Goal: Navigation & Orientation: Find specific page/section

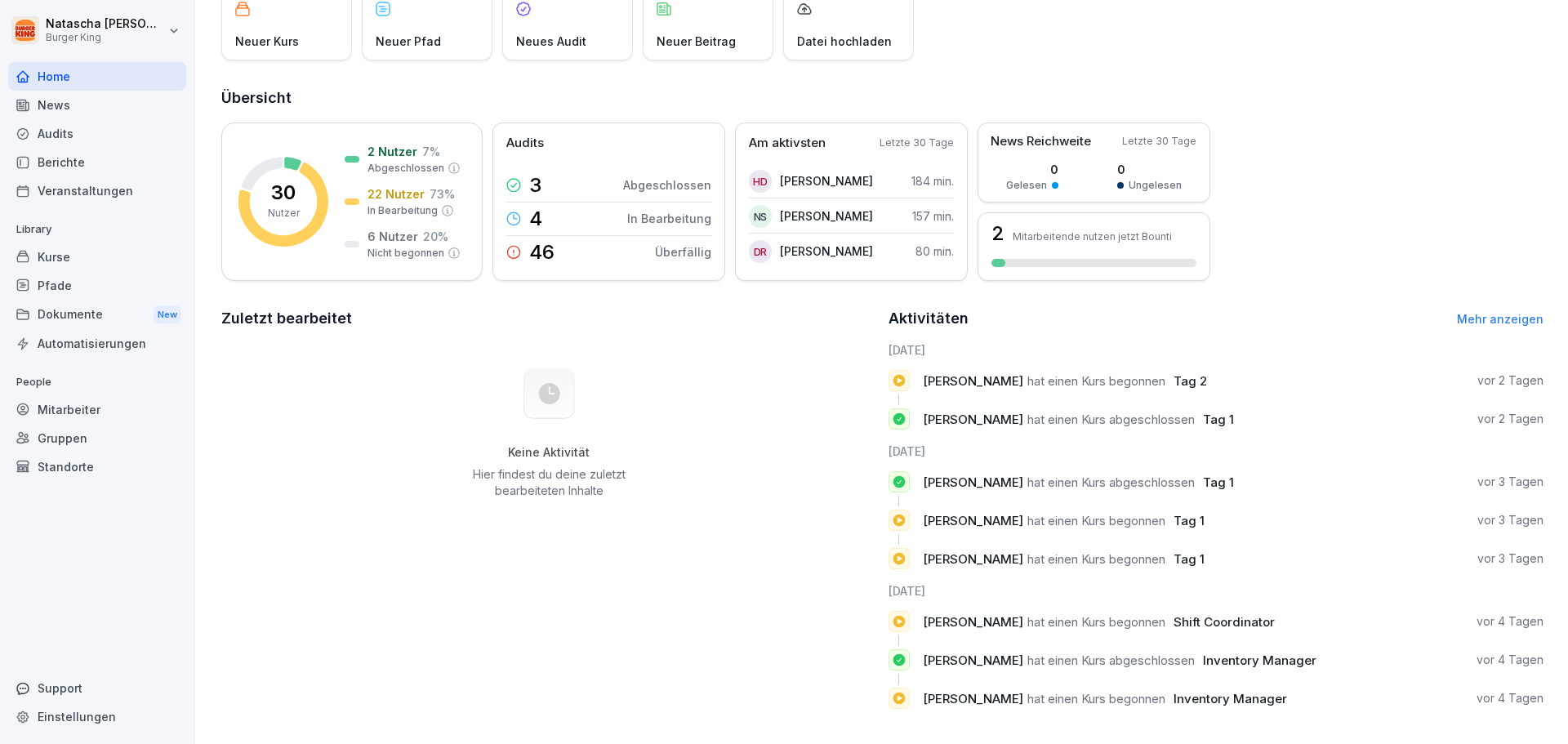
scroll to position [140, 0]
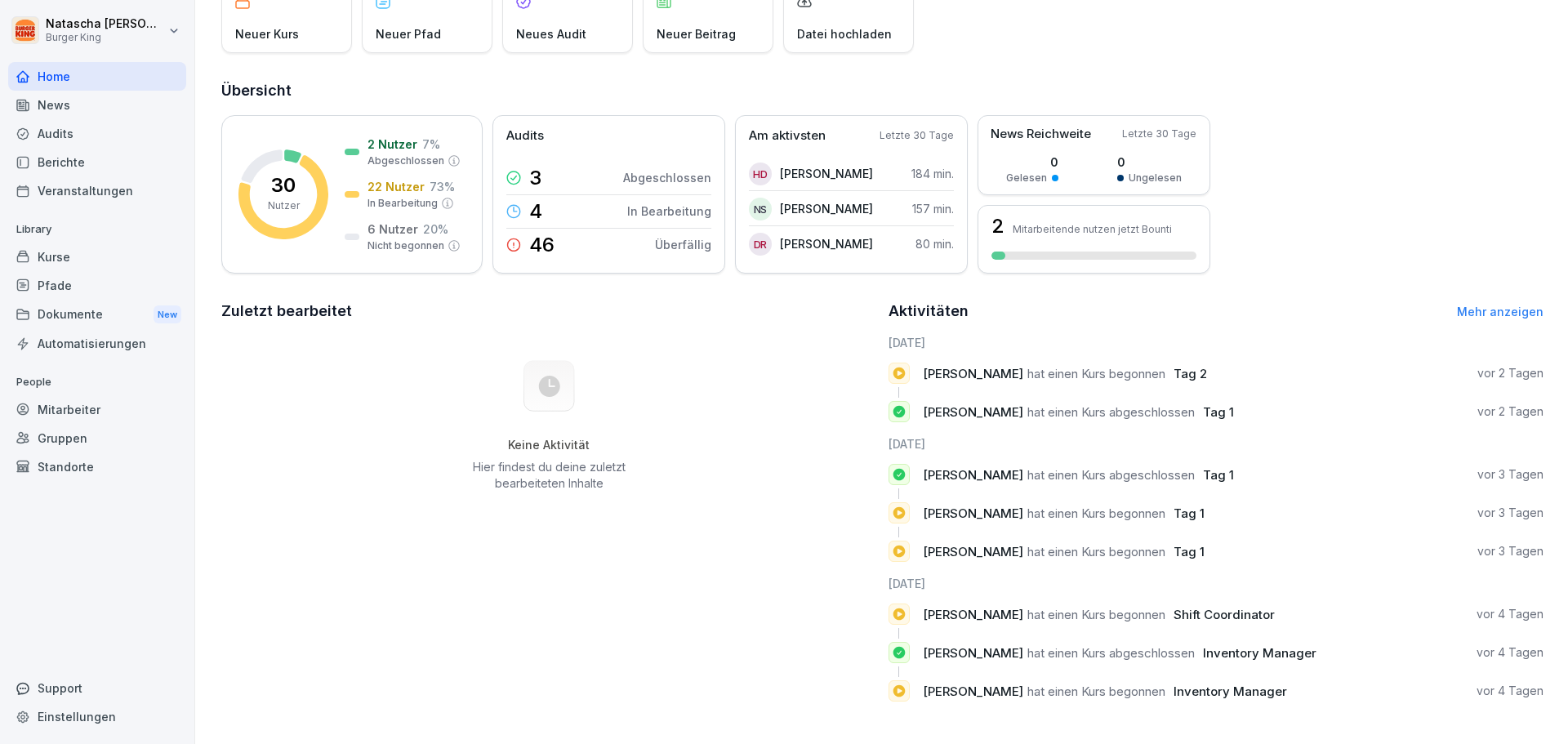
click at [75, 310] on div "Dokumente New" at bounding box center [97, 315] width 178 height 30
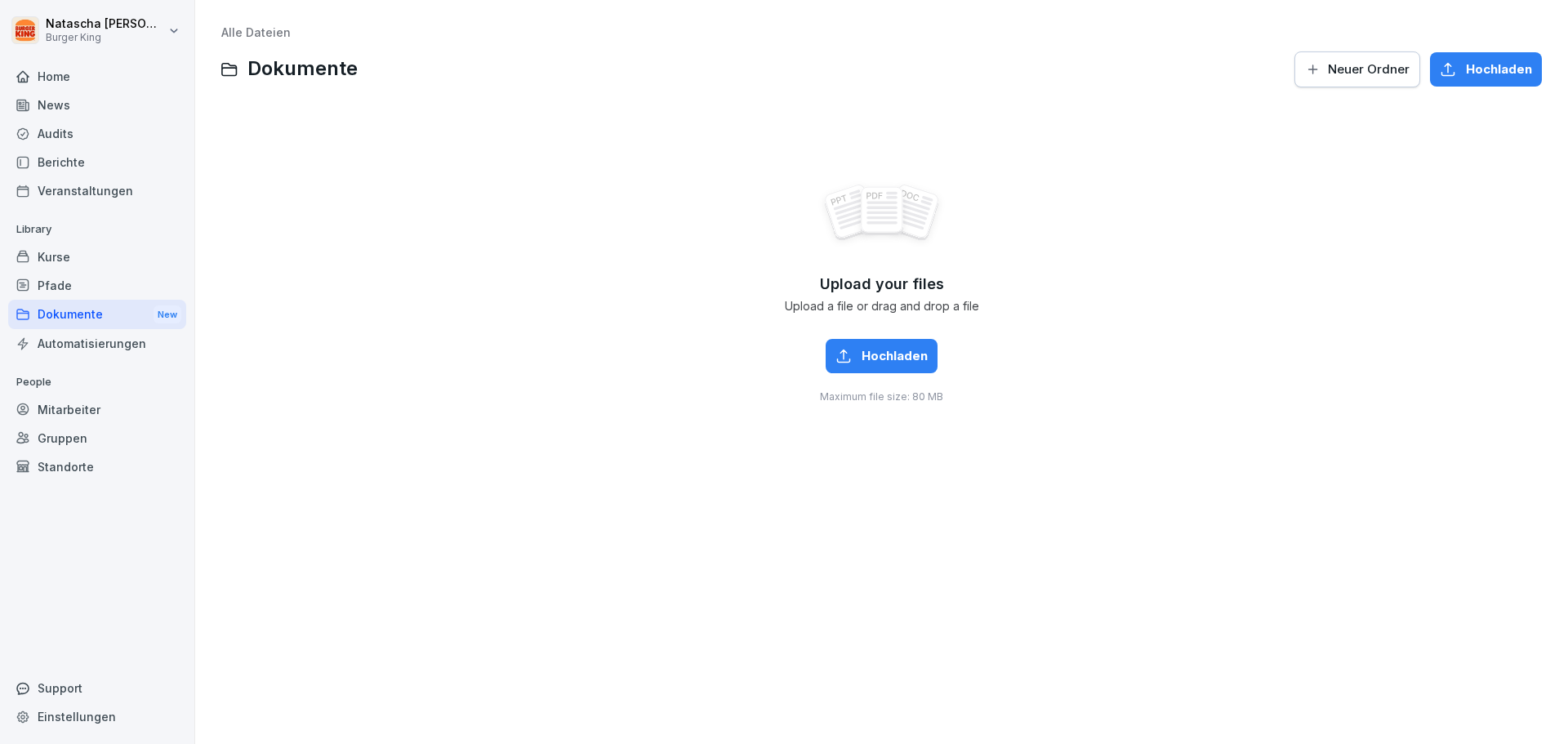
click at [80, 315] on div "Dokumente New" at bounding box center [97, 315] width 178 height 30
click at [248, 63] on span "Dokumente" at bounding box center [303, 68] width 111 height 23
click at [234, 36] on link "Alle Dateien" at bounding box center [256, 32] width 69 height 14
click at [67, 314] on div "Dokumente New" at bounding box center [97, 315] width 178 height 30
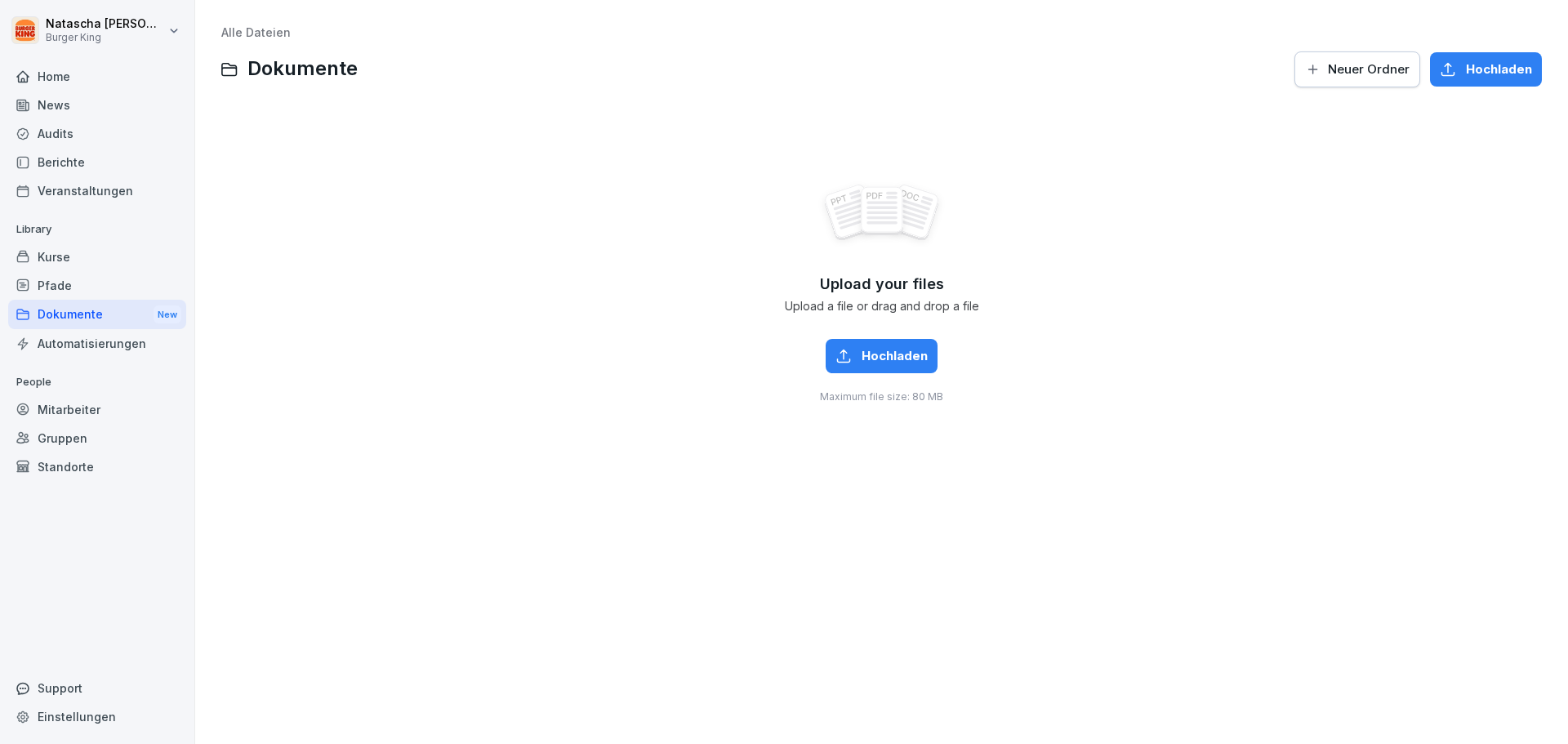
click at [883, 347] on button "Hochladen" at bounding box center [882, 356] width 112 height 35
click at [72, 305] on div "Dokumente New" at bounding box center [97, 315] width 178 height 30
click at [79, 309] on div "Dokumente New" at bounding box center [97, 315] width 178 height 30
click at [81, 311] on div "Dokumente New" at bounding box center [97, 315] width 178 height 30
click at [909, 359] on span "Hochladen" at bounding box center [895, 356] width 67 height 18
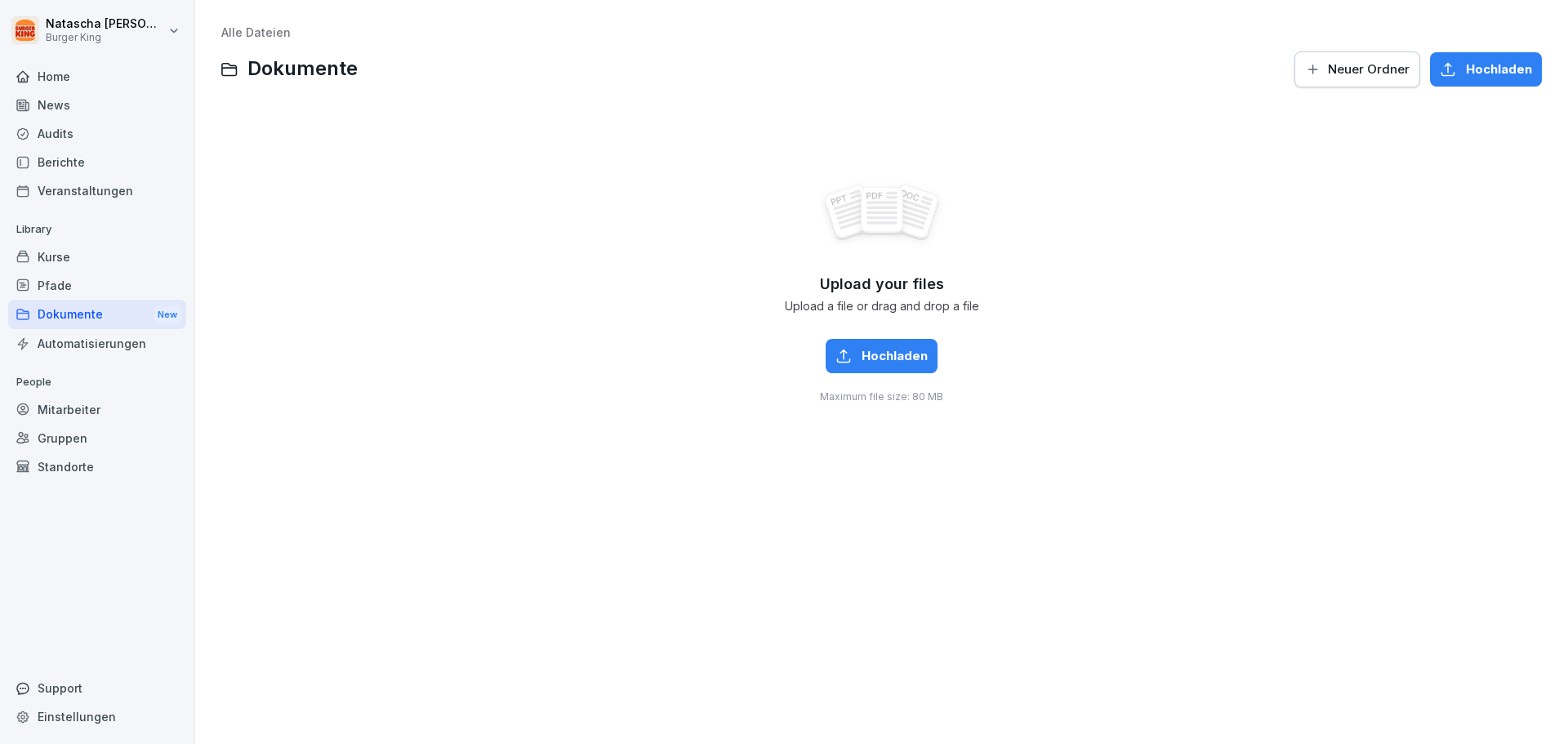
click at [1489, 76] on span "Hochladen" at bounding box center [1499, 69] width 67 height 18
click at [101, 74] on div "Home" at bounding box center [97, 76] width 178 height 29
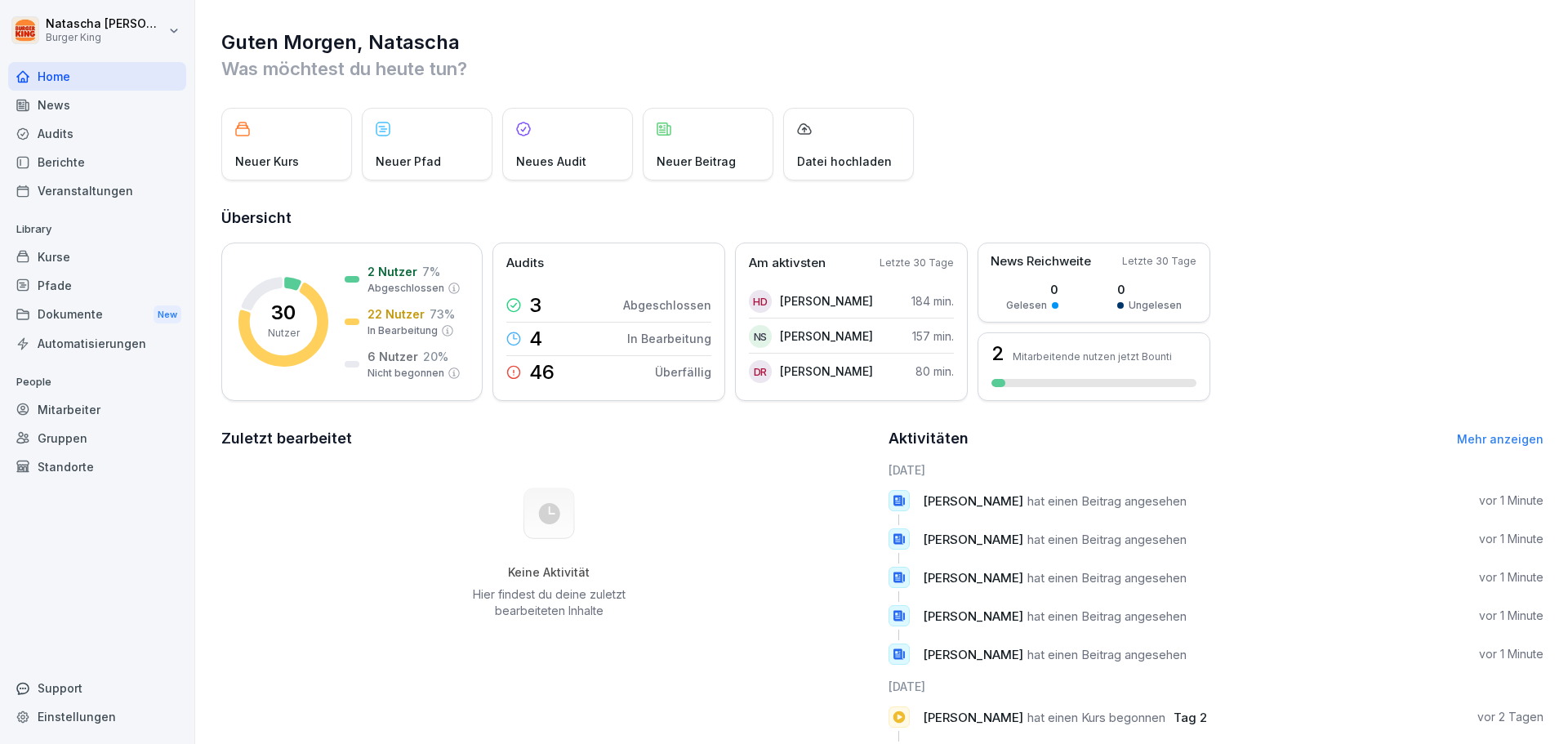
click at [68, 105] on div "News" at bounding box center [97, 105] width 178 height 29
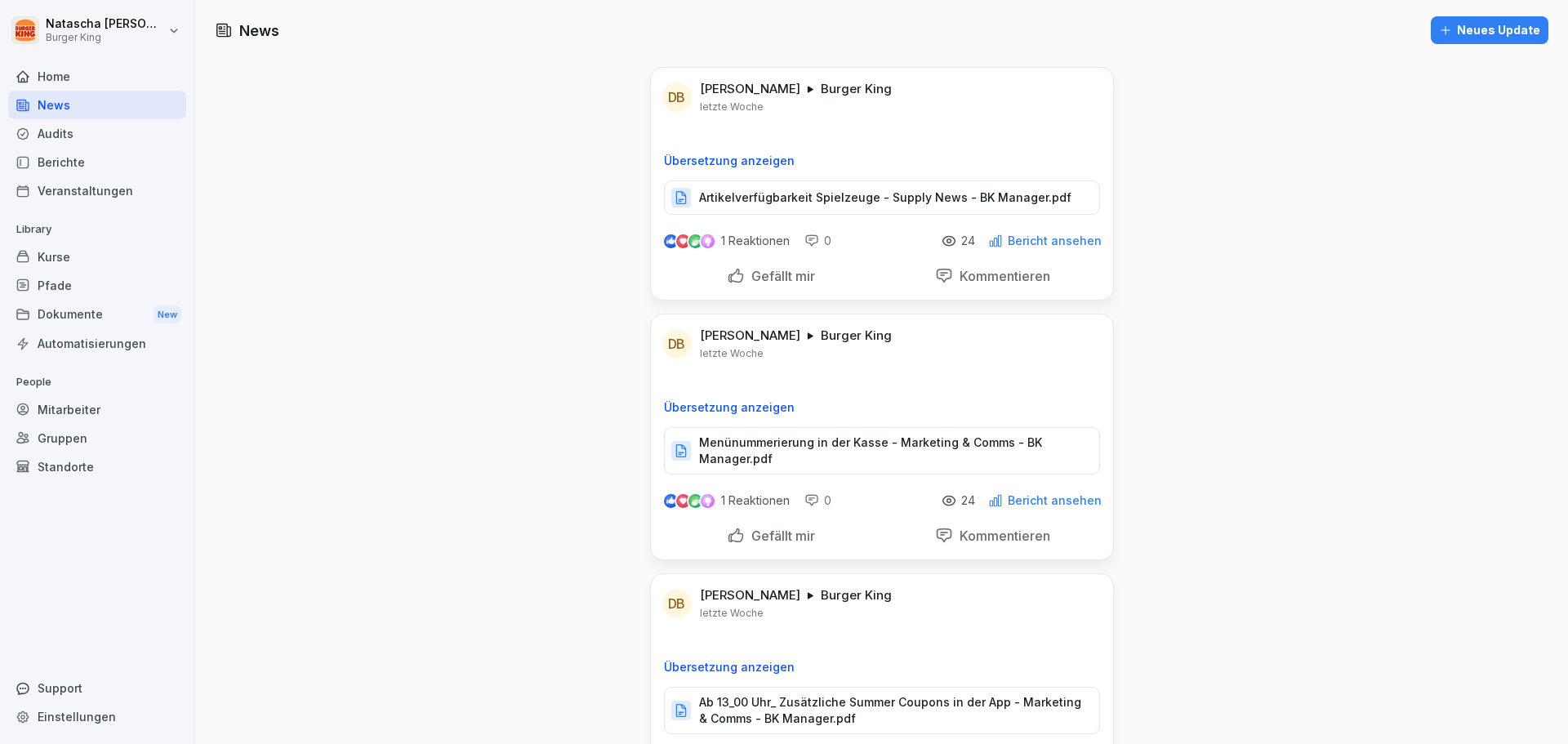
click at [56, 136] on div "Audits" at bounding box center [97, 133] width 178 height 29
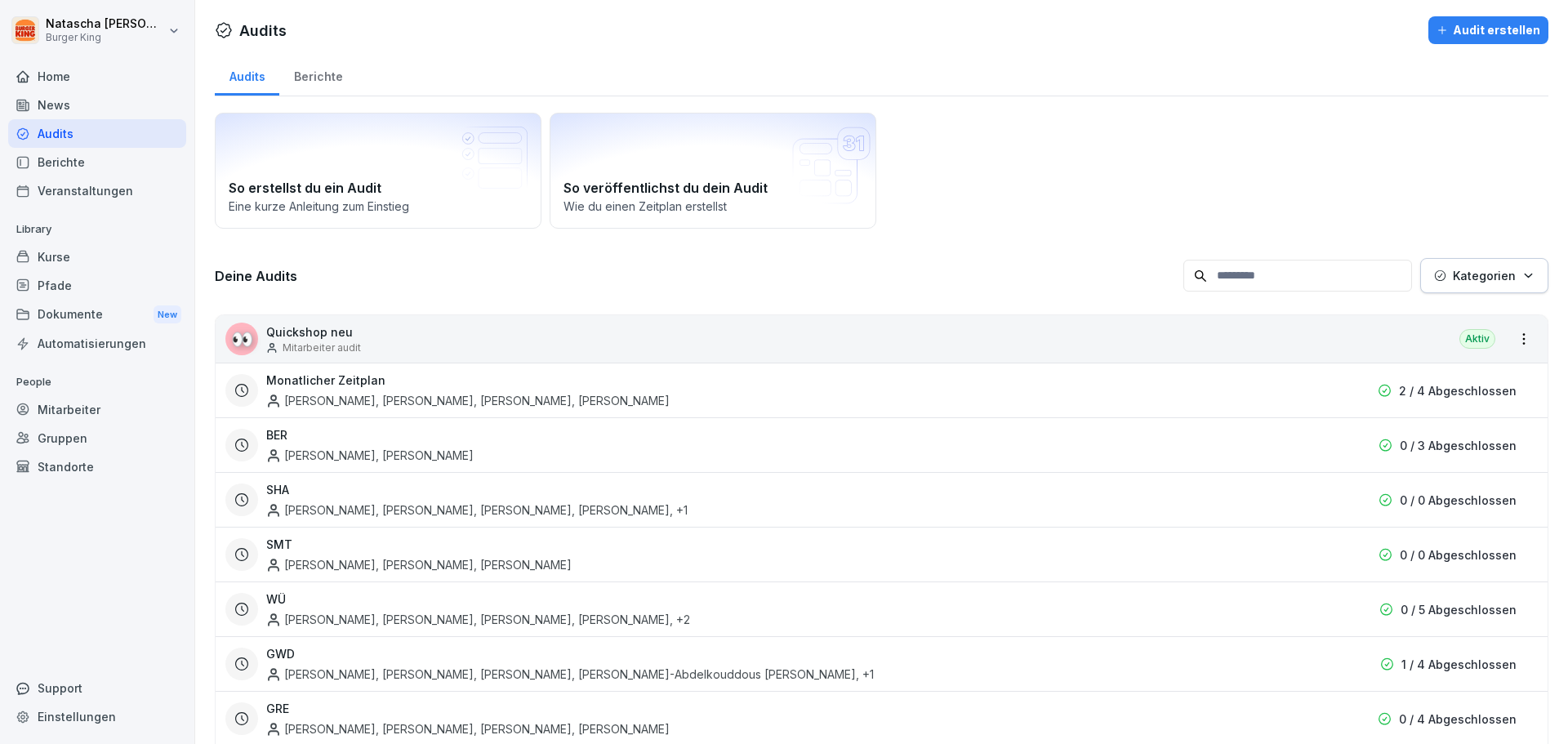
click at [57, 156] on div "Berichte" at bounding box center [97, 162] width 178 height 29
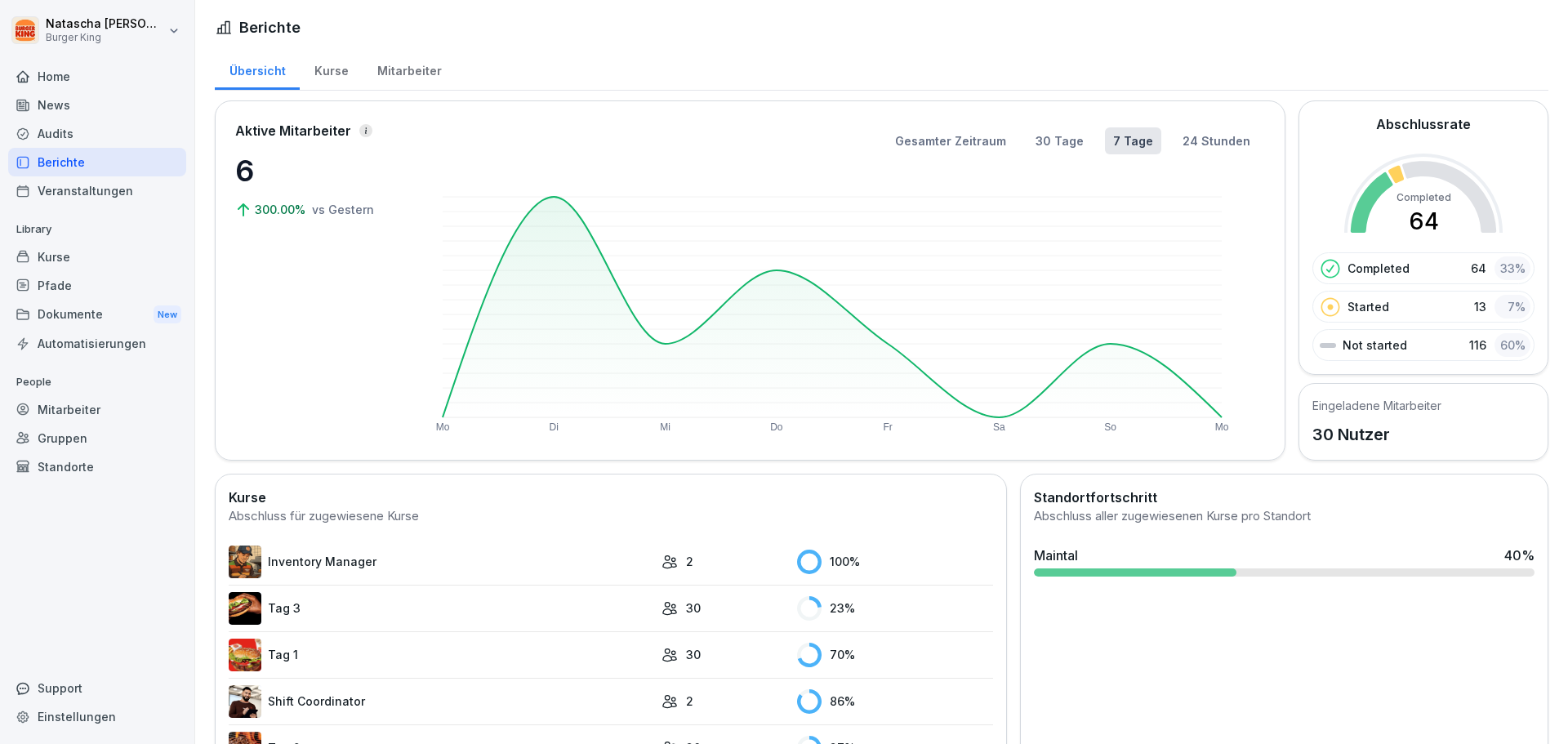
click at [57, 188] on div "Veranstaltungen" at bounding box center [97, 190] width 178 height 29
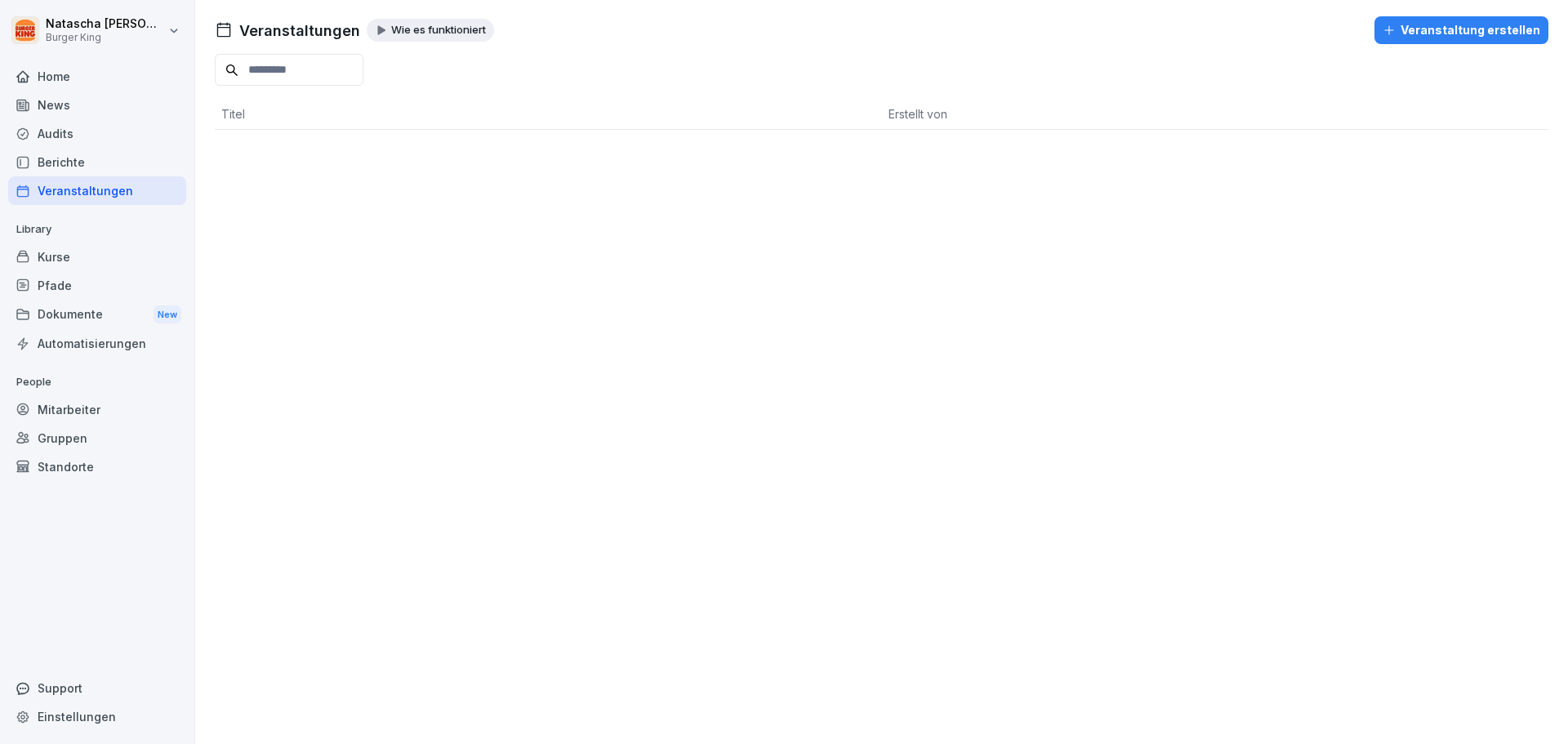
click at [75, 260] on div "Kurse" at bounding box center [97, 257] width 178 height 29
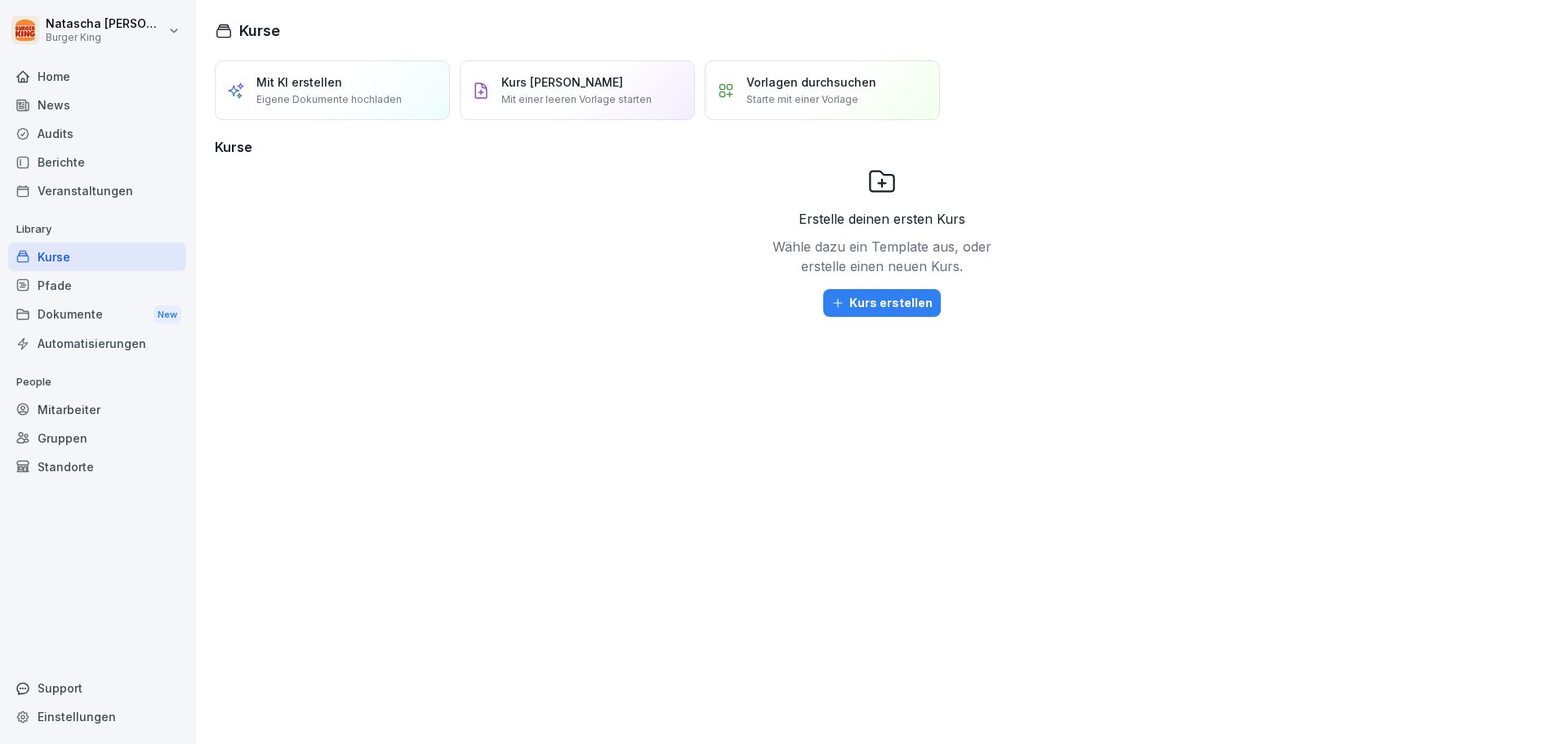
click at [60, 283] on div "Pfade" at bounding box center [97, 285] width 178 height 29
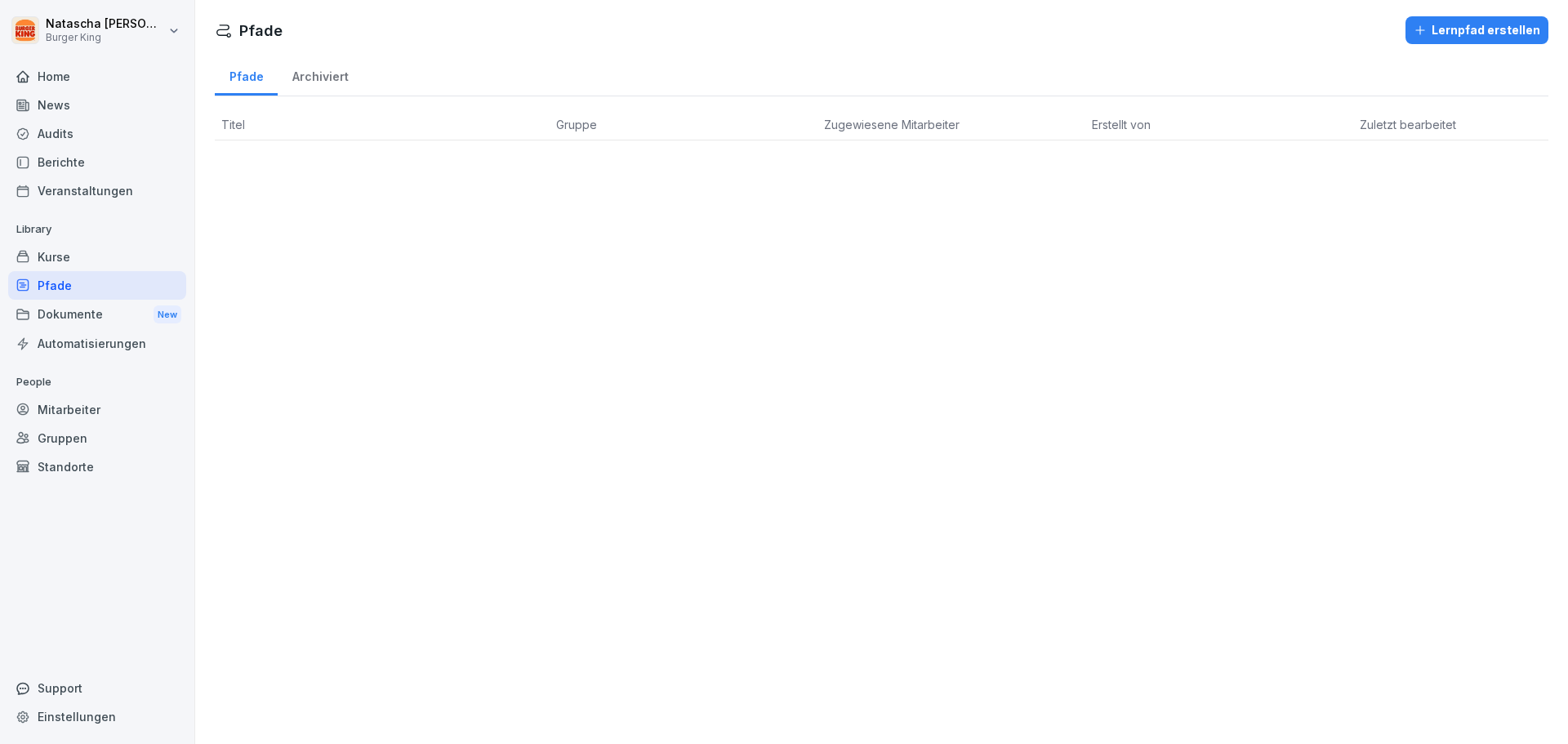
click at [66, 317] on div "Dokumente New" at bounding box center [97, 315] width 178 height 30
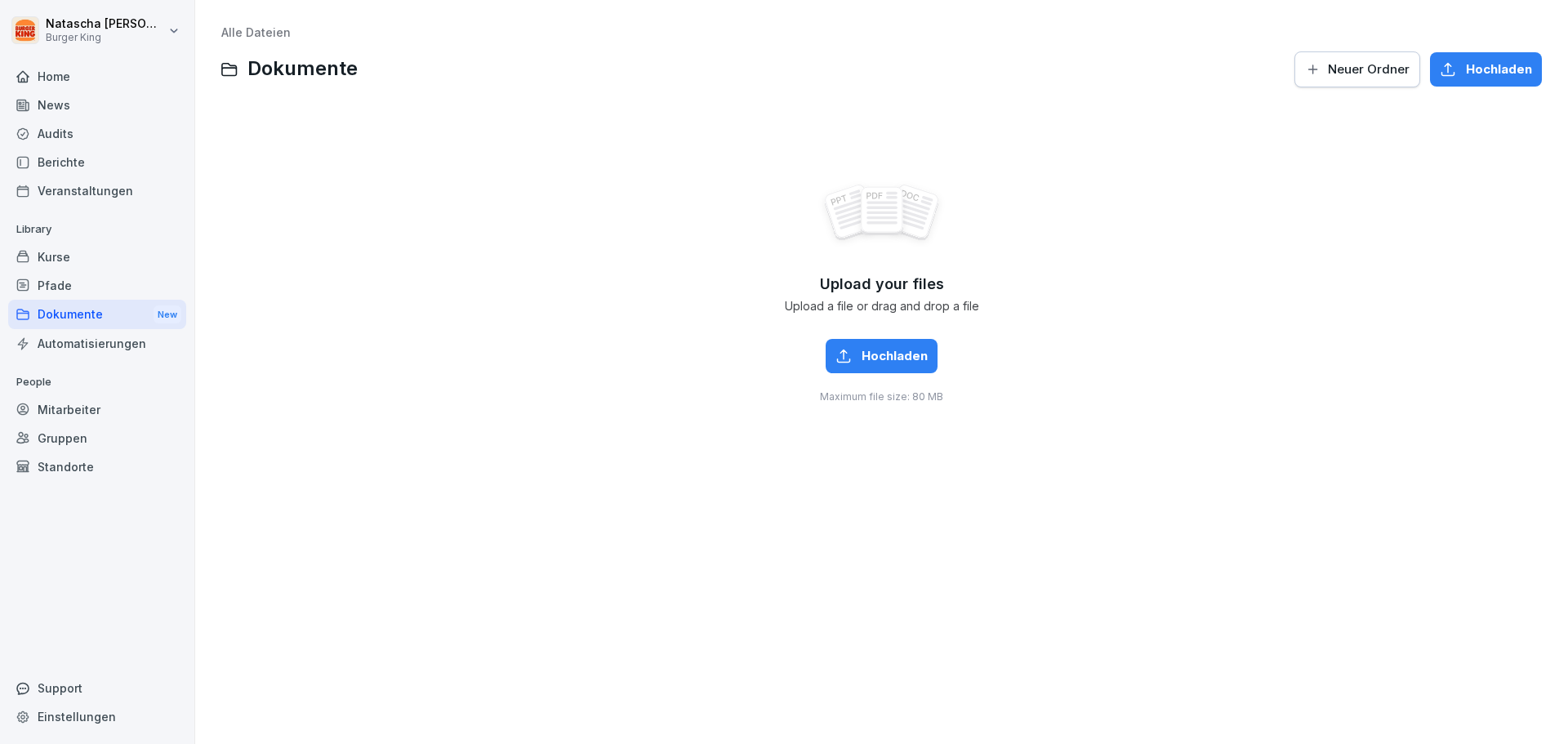
click at [75, 315] on div "Dokumente New" at bounding box center [97, 315] width 178 height 30
click at [263, 79] on span "Dokumente" at bounding box center [303, 68] width 111 height 23
click at [254, 37] on link "Alle Dateien" at bounding box center [256, 32] width 69 height 14
click at [263, 32] on link "Alle Dateien" at bounding box center [256, 32] width 69 height 14
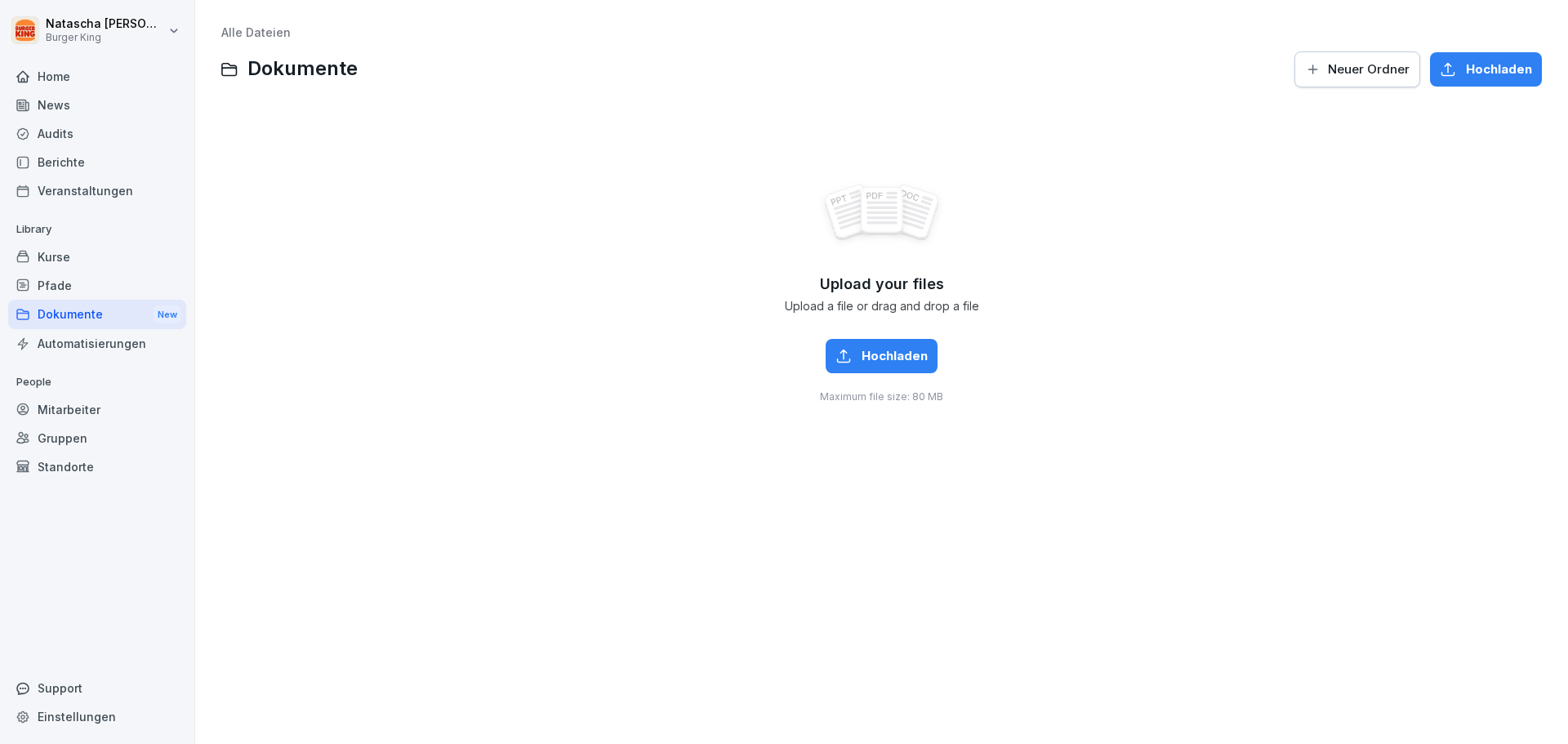
click at [263, 32] on link "Alle Dateien" at bounding box center [256, 32] width 69 height 14
drag, startPoint x: 263, startPoint y: 32, endPoint x: 266, endPoint y: 76, distance: 44.1
click at [264, 55] on div "Alle Dateien Dokumente Neuer Ordner Hochladen" at bounding box center [881, 57] width 1321 height 63
click at [266, 76] on span "Dokumente" at bounding box center [303, 68] width 111 height 23
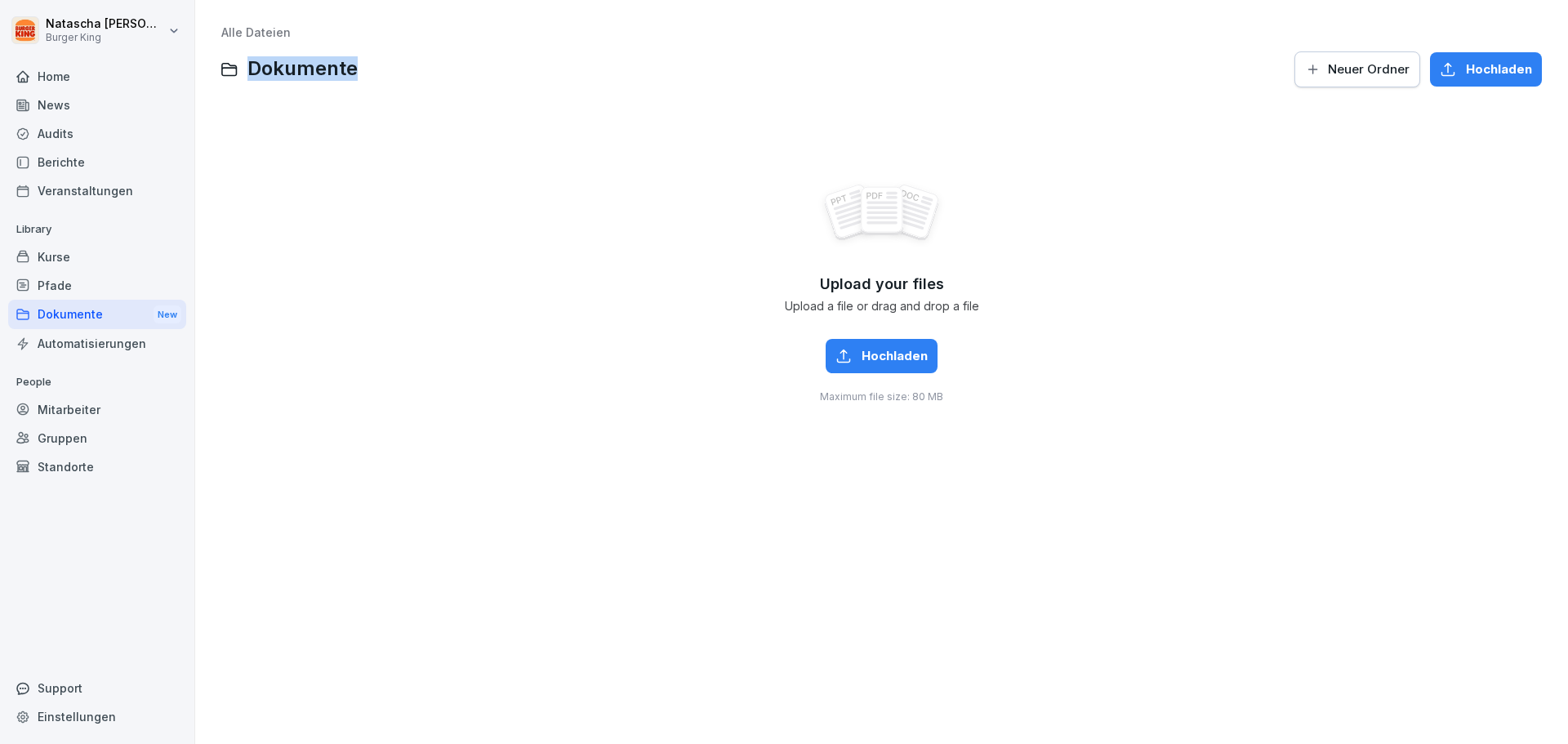
click at [270, 74] on span "Dokumente" at bounding box center [303, 68] width 111 height 23
drag, startPoint x: 284, startPoint y: 67, endPoint x: 260, endPoint y: 71, distance: 24.3
click at [277, 70] on span "Dokumente" at bounding box center [303, 68] width 111 height 23
click at [225, 72] on icon at bounding box center [229, 69] width 16 height 15
click at [225, 73] on icon at bounding box center [229, 69] width 16 height 15
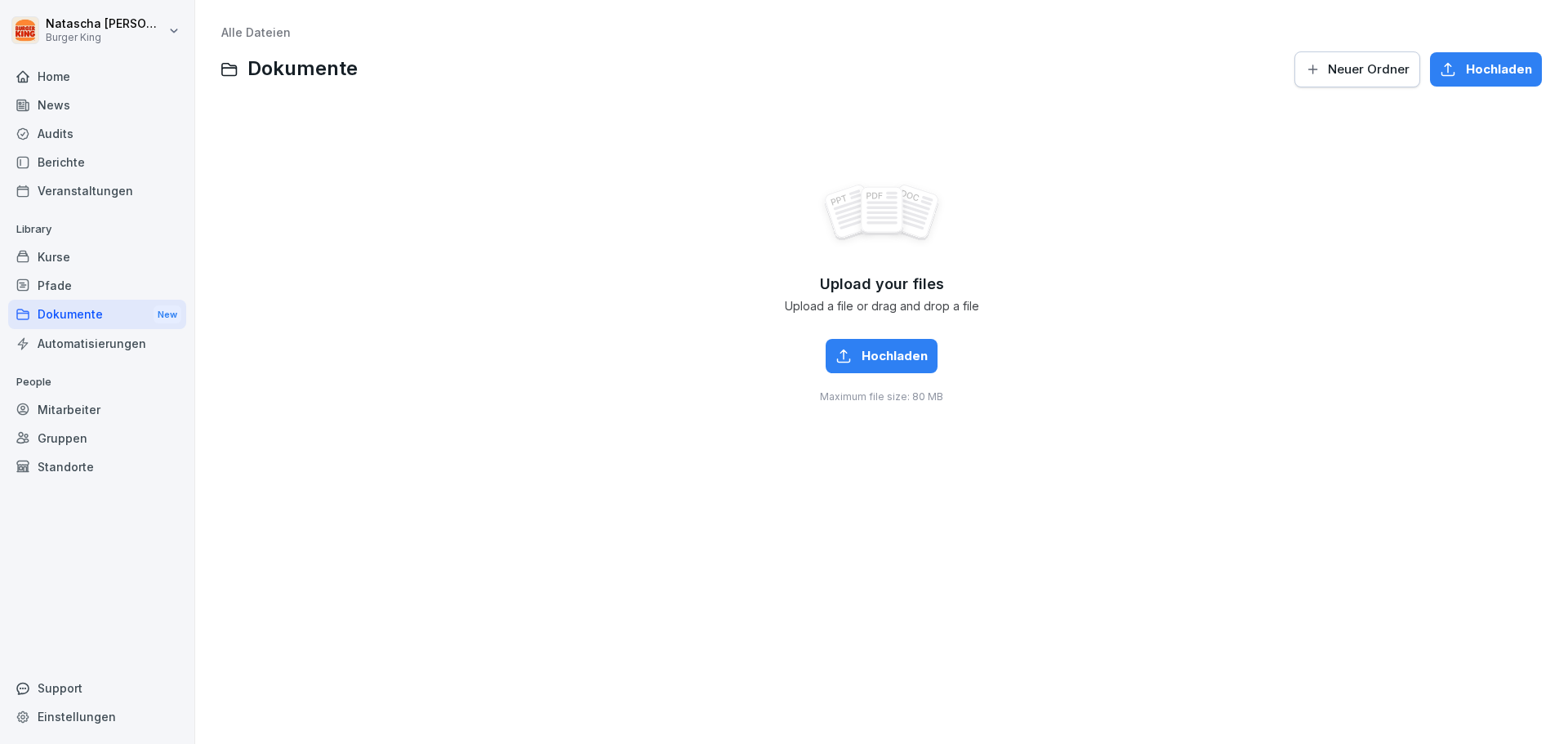
drag, startPoint x: 226, startPoint y: 74, endPoint x: 224, endPoint y: 86, distance: 12.2
click at [228, 79] on div "Dokumente Neuer [PERSON_NAME] Hochladen" at bounding box center [881, 69] width 1321 height 39
click at [91, 341] on div "Automatisierungen" at bounding box center [97, 343] width 178 height 29
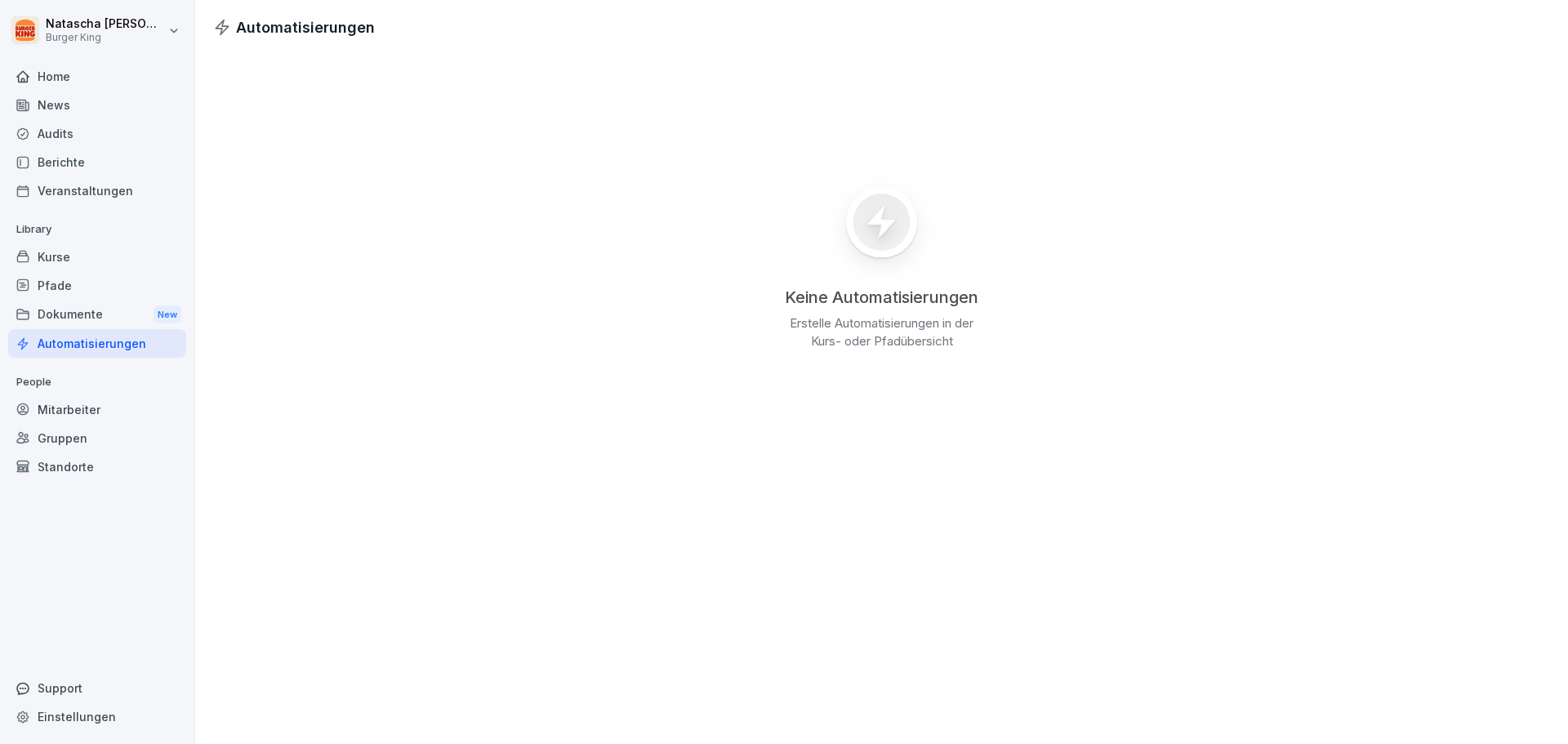
click at [67, 403] on div "Mitarbeiter" at bounding box center [97, 410] width 178 height 29
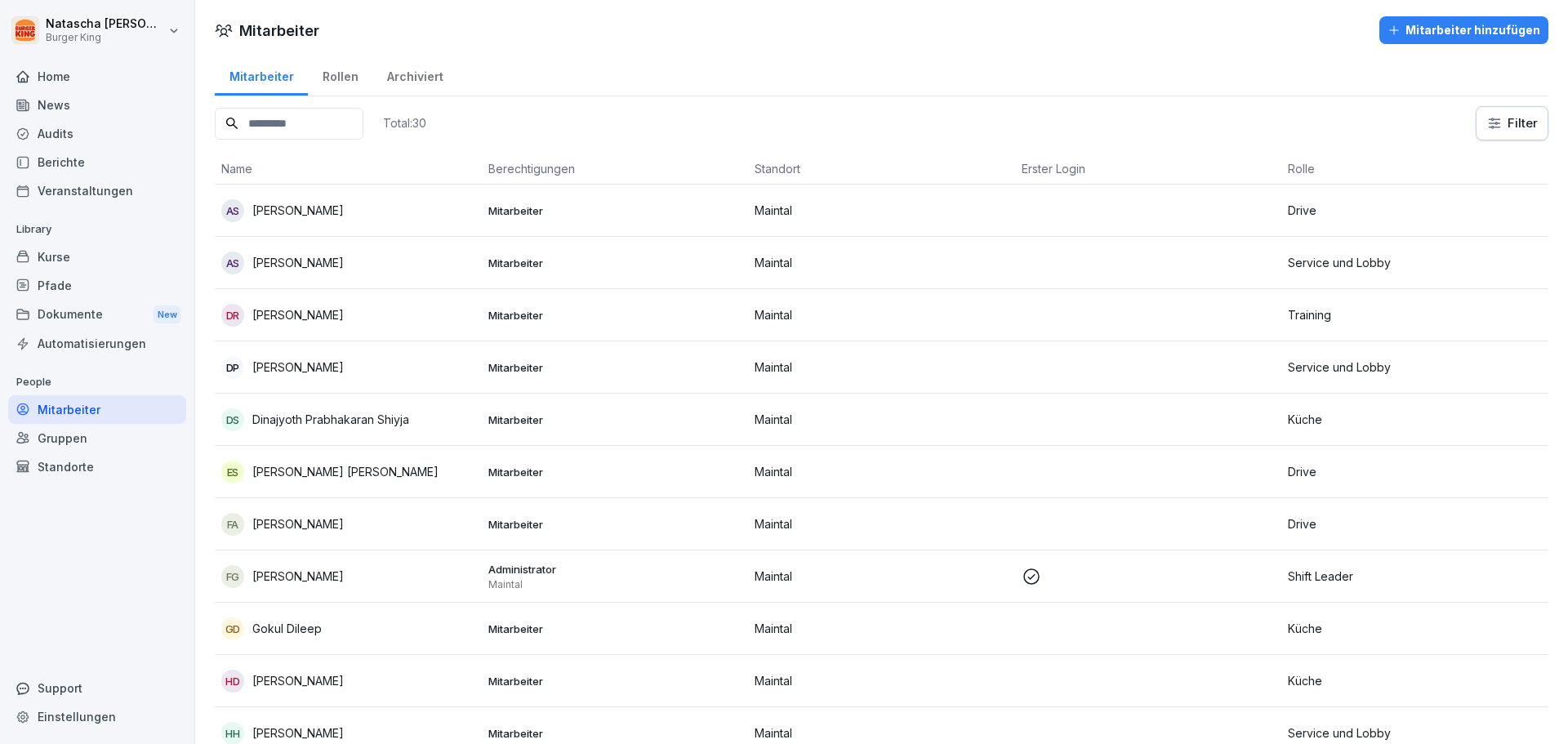
click at [79, 310] on div "Dokumente New" at bounding box center [97, 315] width 178 height 30
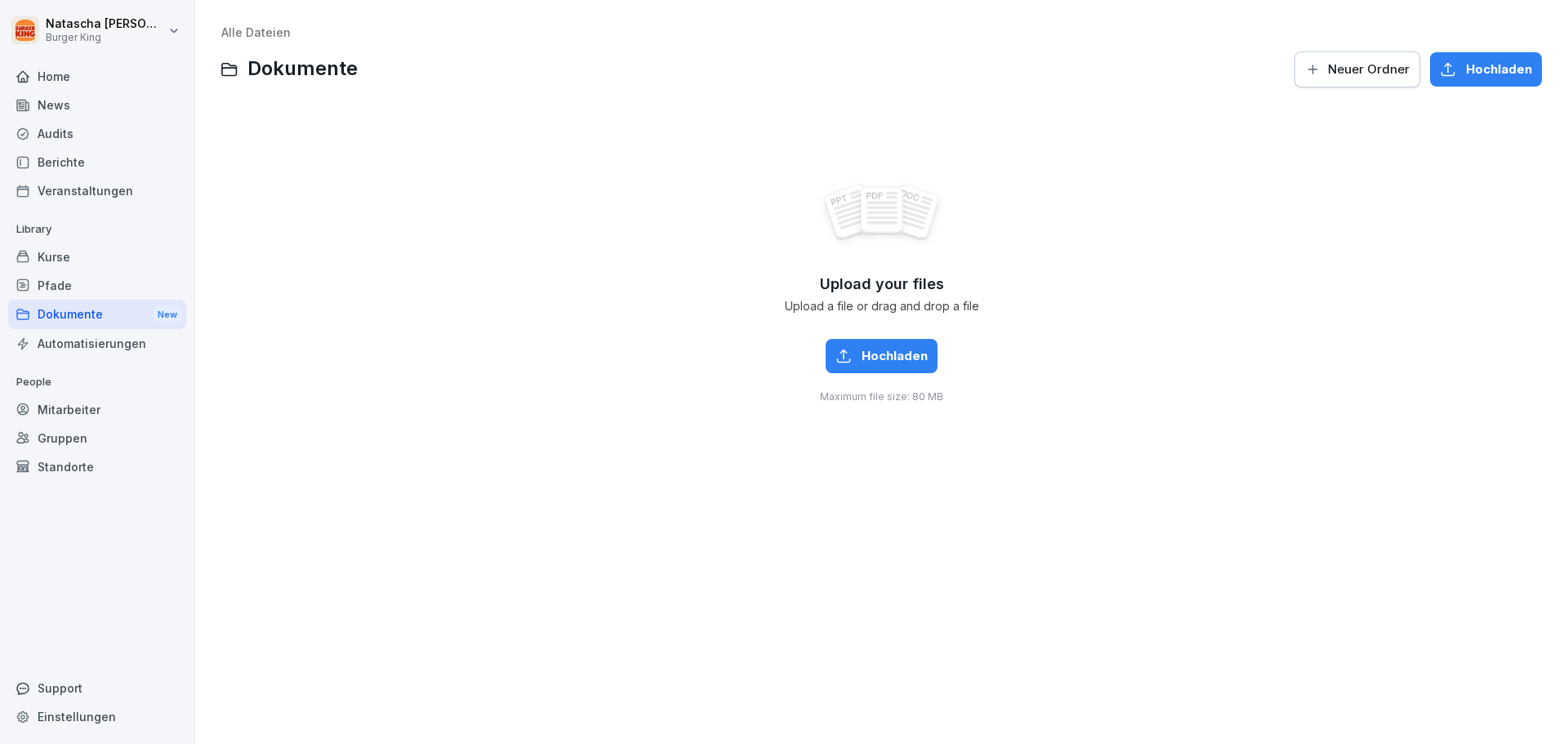
click at [67, 315] on div "Dokumente New" at bounding box center [97, 315] width 178 height 30
click at [58, 283] on div "Pfade" at bounding box center [97, 285] width 178 height 29
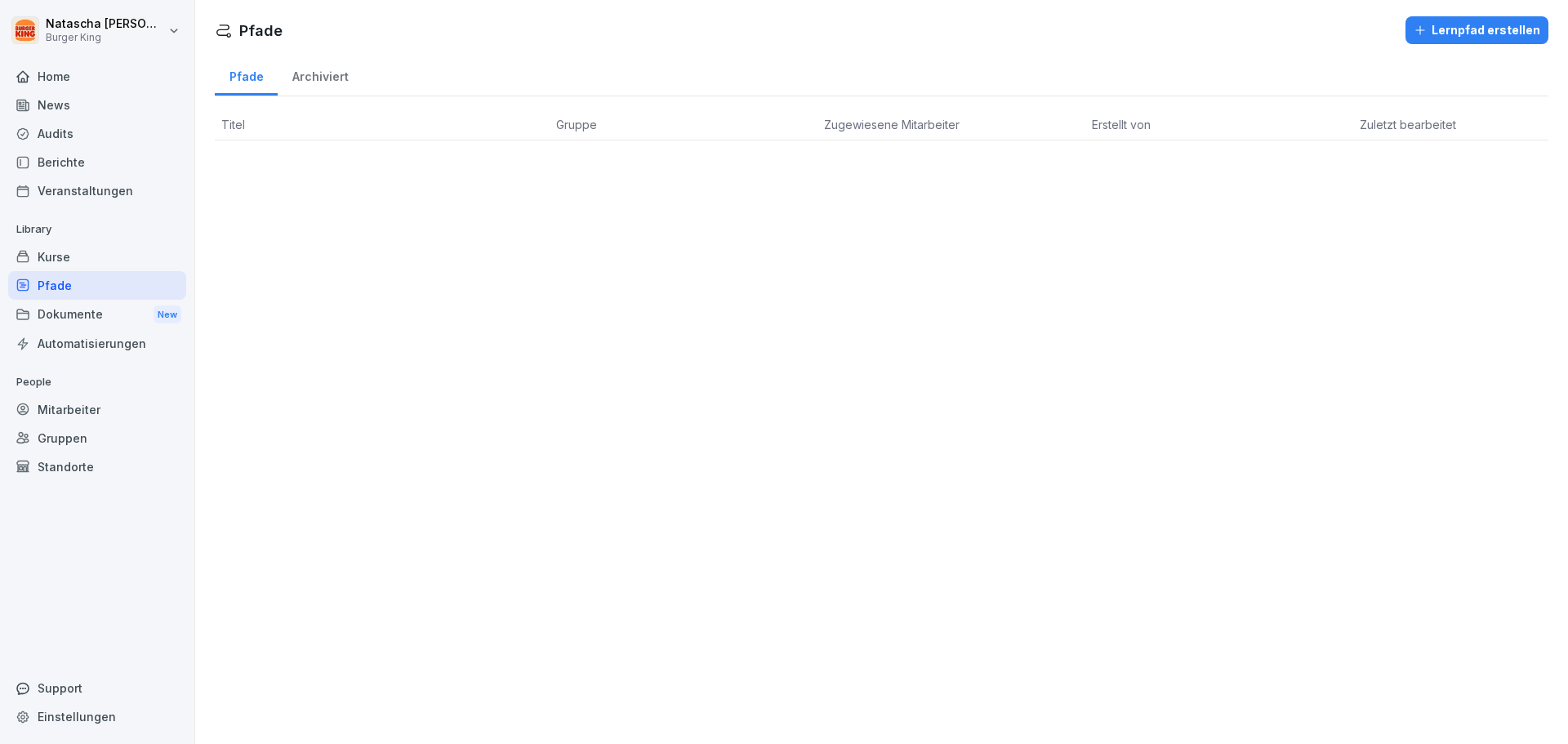
click at [64, 249] on div "Kurse" at bounding box center [97, 257] width 178 height 29
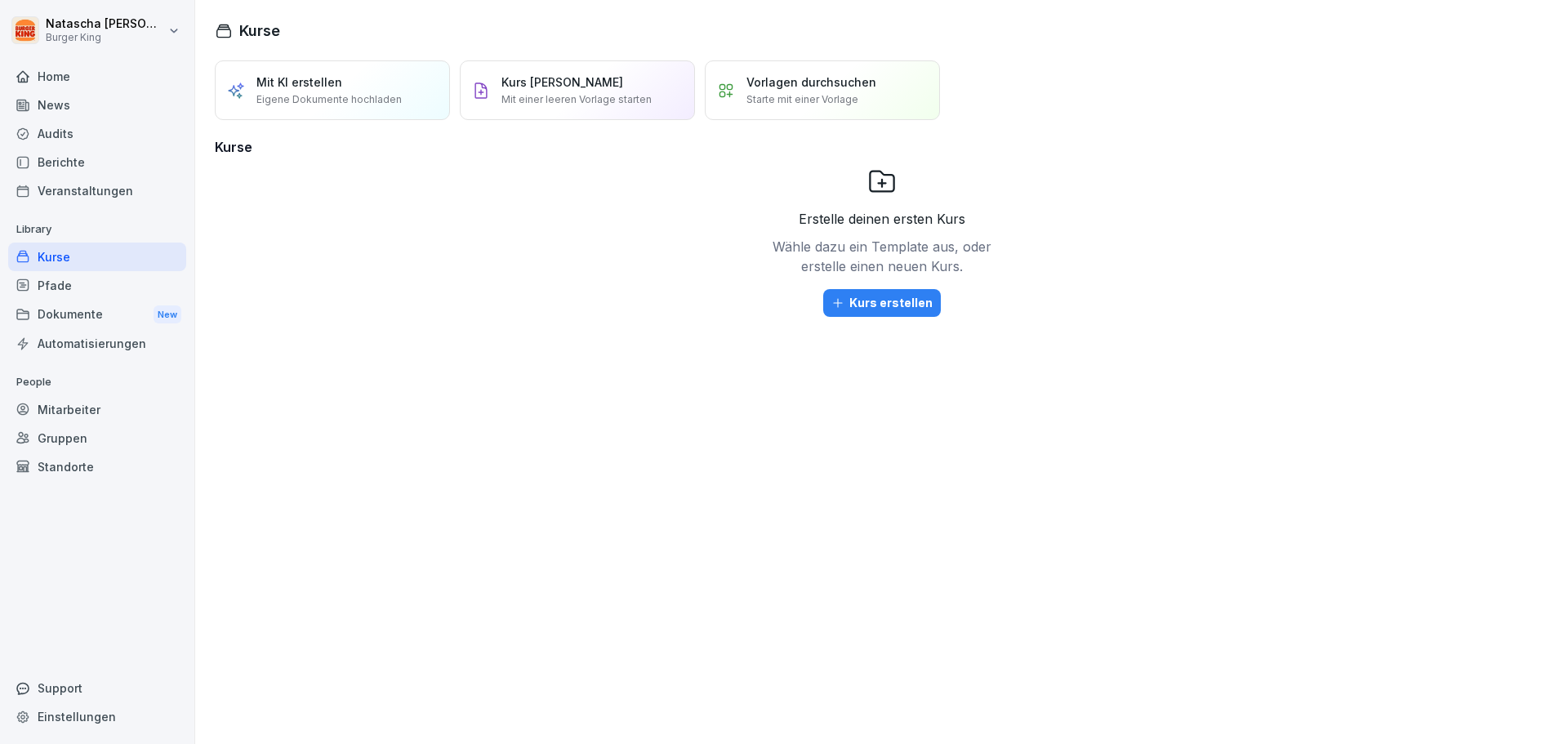
click at [53, 300] on div "Dokumente New" at bounding box center [97, 315] width 178 height 30
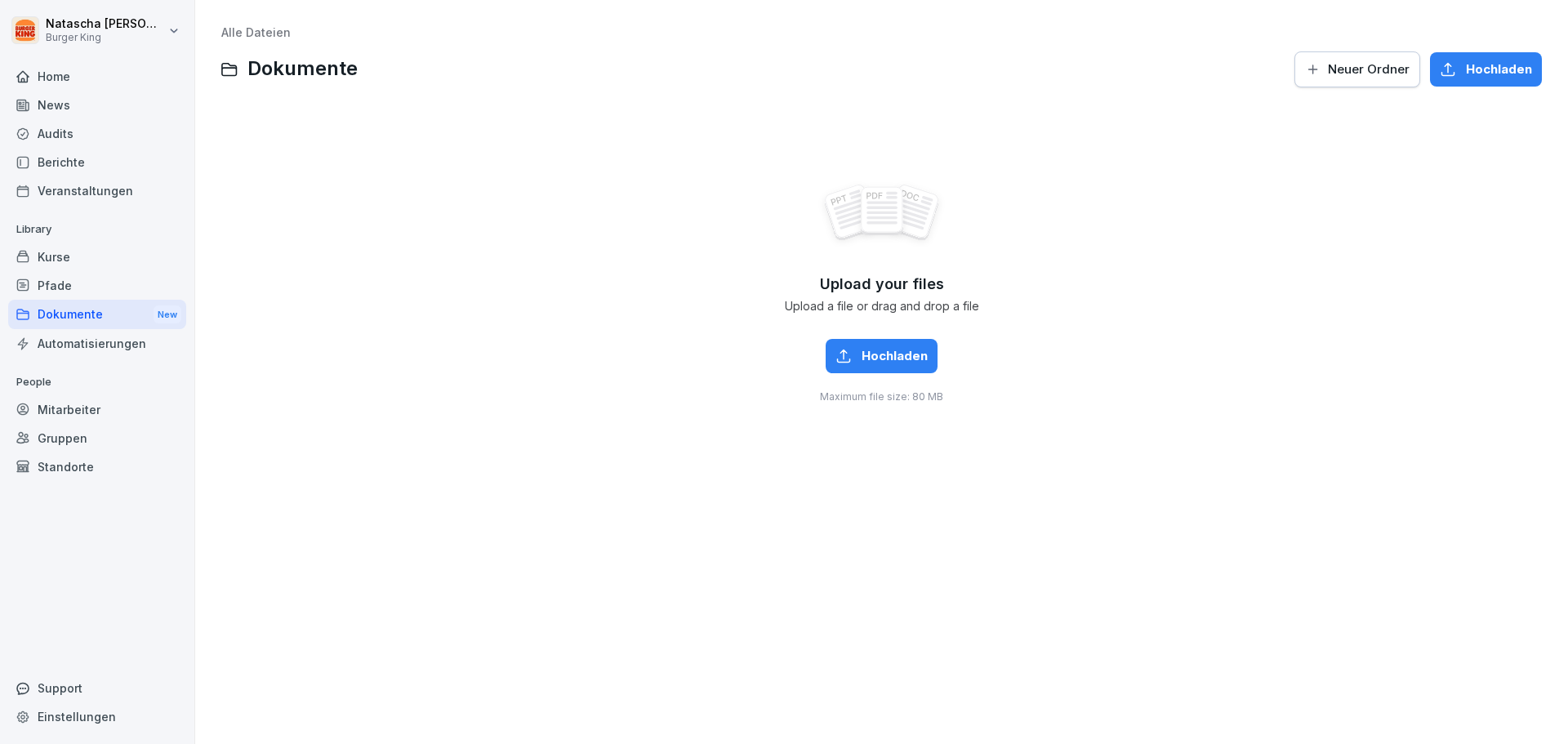
click at [65, 331] on div "Library Kurse Pfade Dokumente New Automatisierungen" at bounding box center [97, 288] width 178 height 142
click at [66, 347] on div "Automatisierungen" at bounding box center [97, 343] width 178 height 29
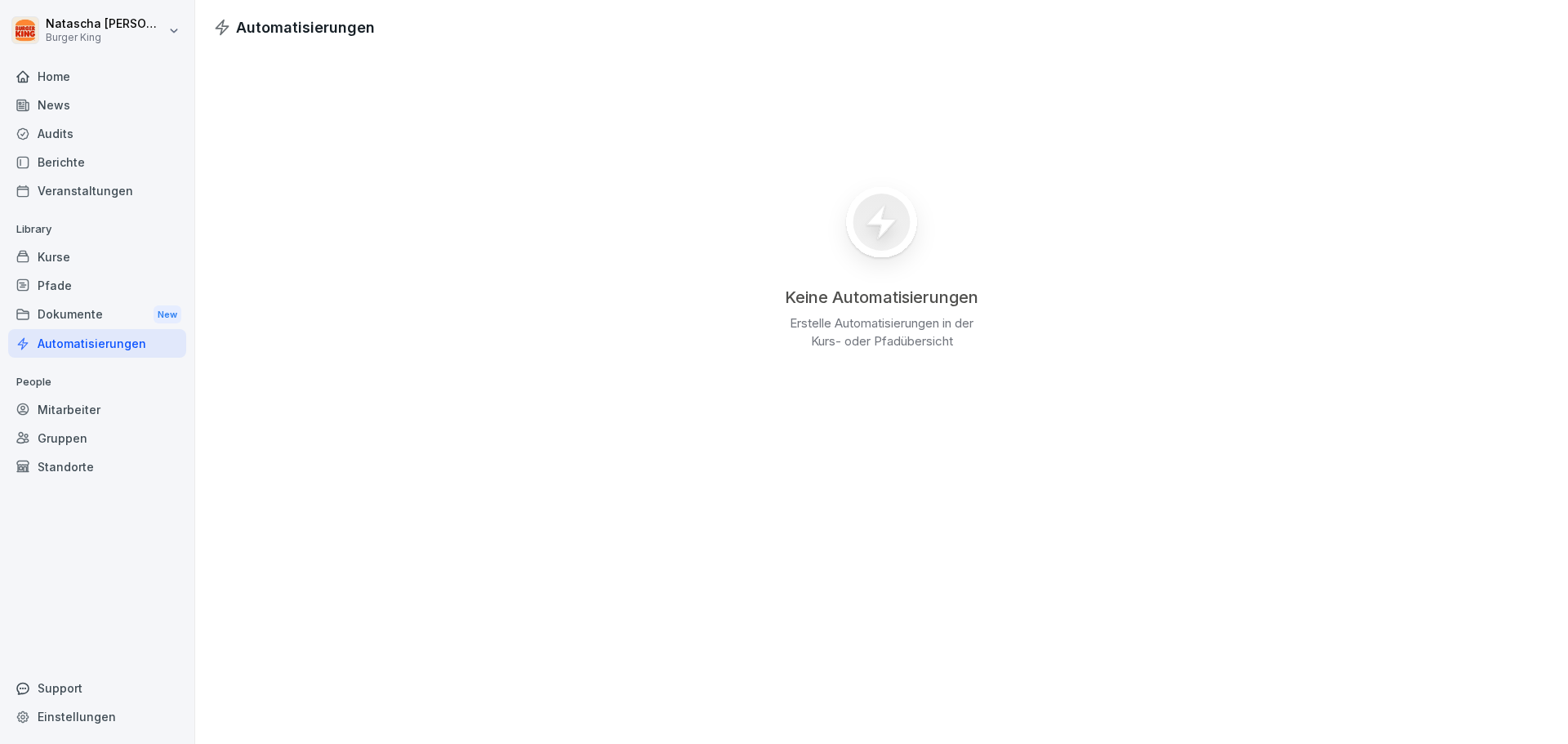
click at [84, 305] on div "Dokumente New" at bounding box center [97, 315] width 178 height 30
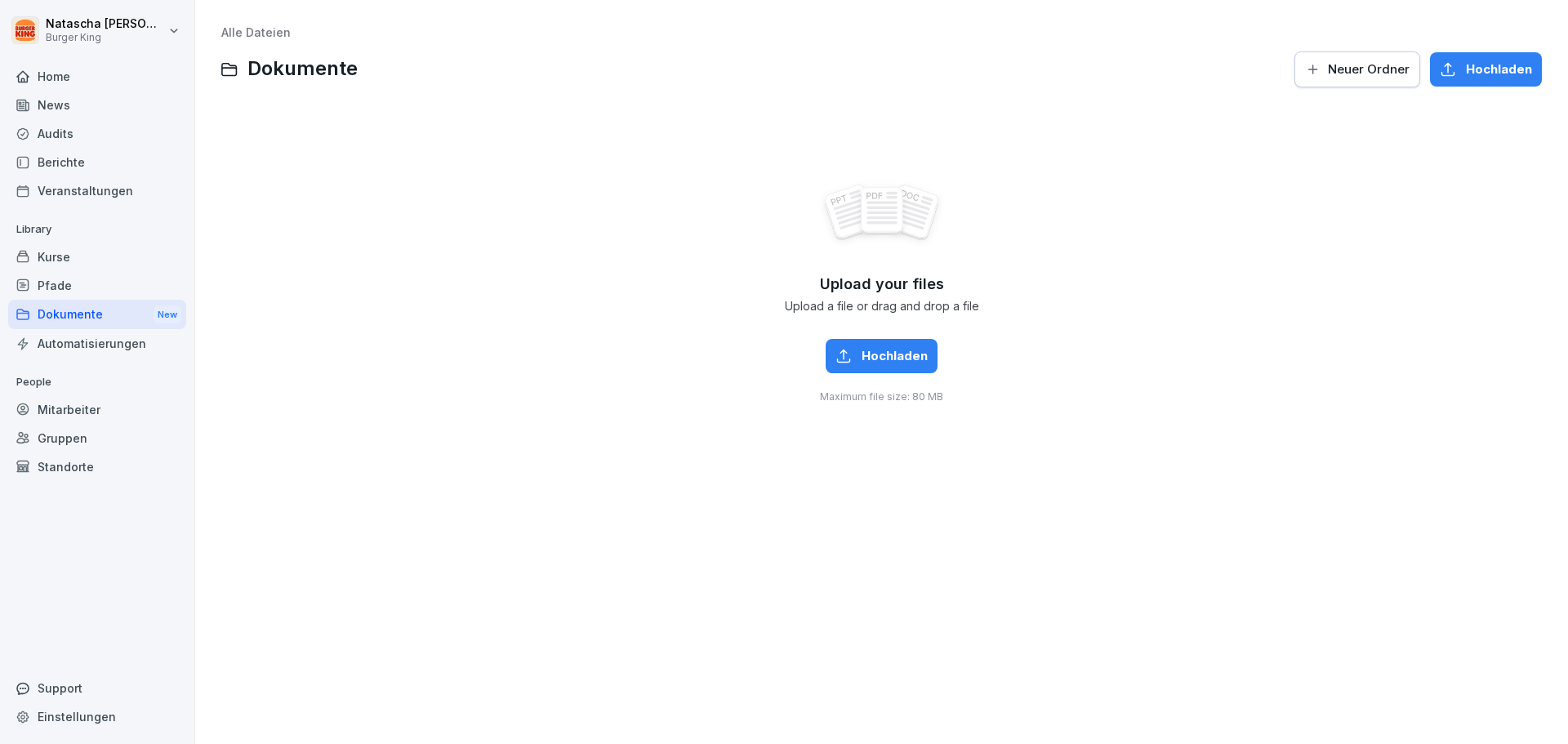
click at [77, 319] on div "Dokumente New" at bounding box center [97, 315] width 178 height 30
click at [63, 286] on div "Pfade" at bounding box center [97, 285] width 178 height 29
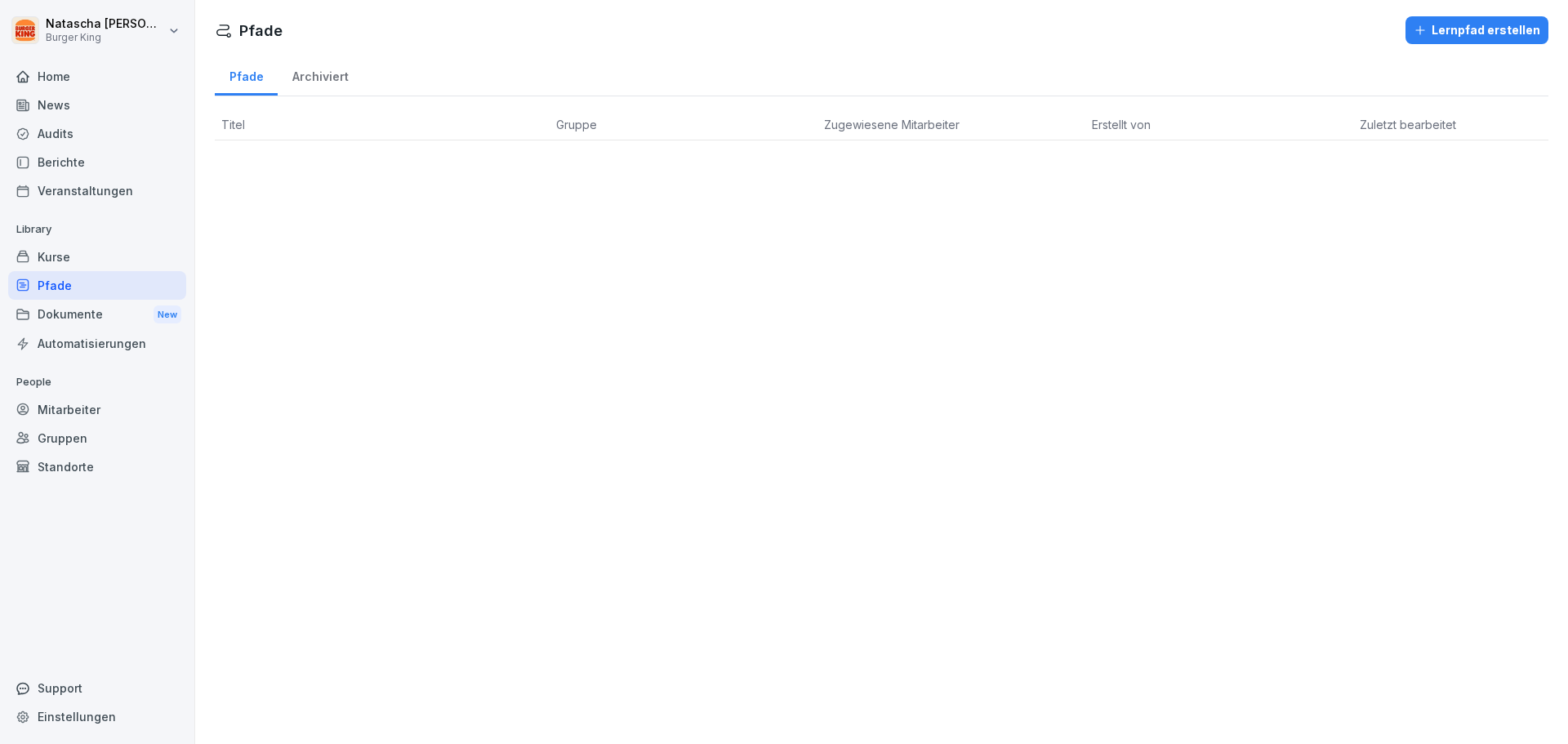
click at [65, 314] on div "Dokumente New" at bounding box center [97, 315] width 178 height 30
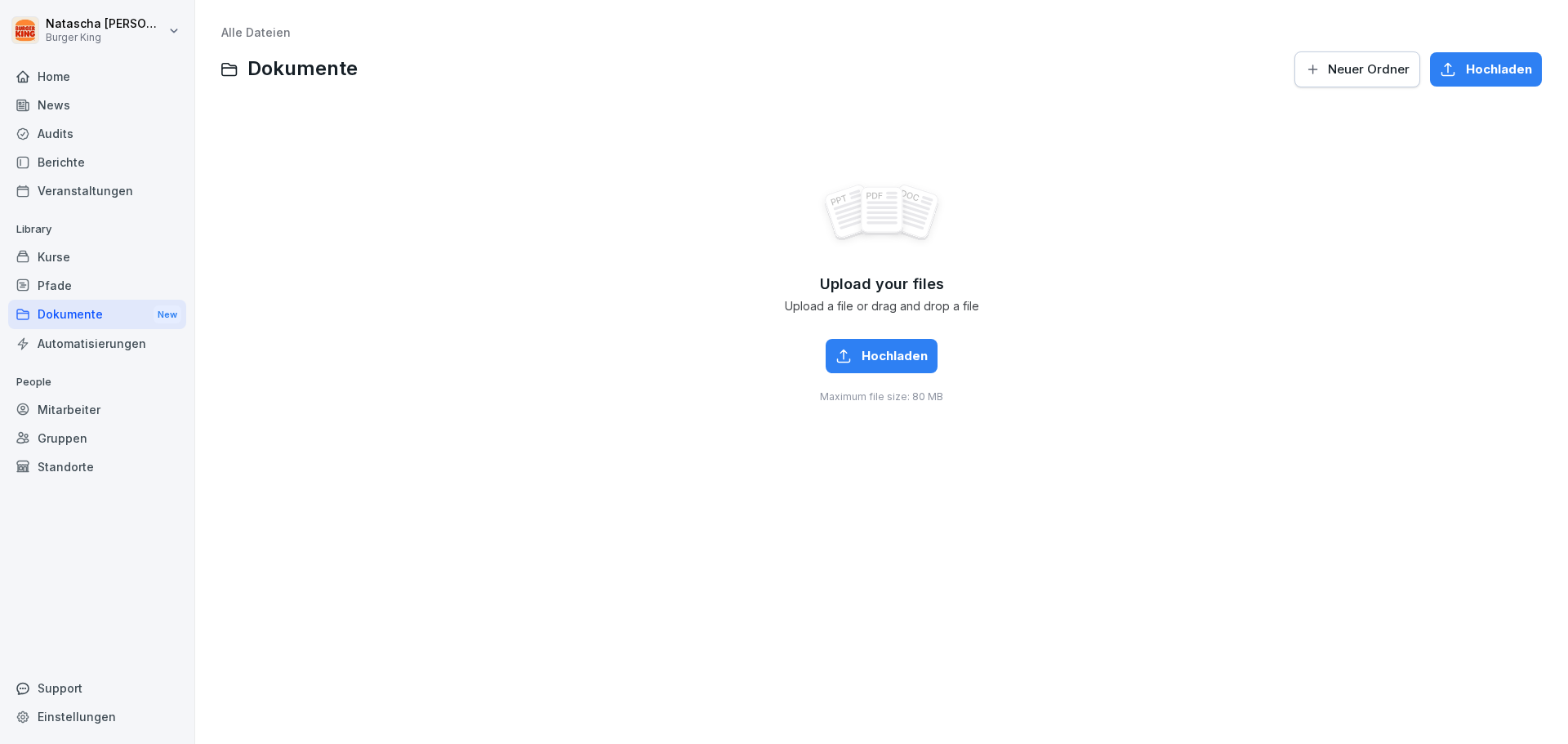
click at [65, 258] on div "Kurse" at bounding box center [97, 257] width 178 height 29
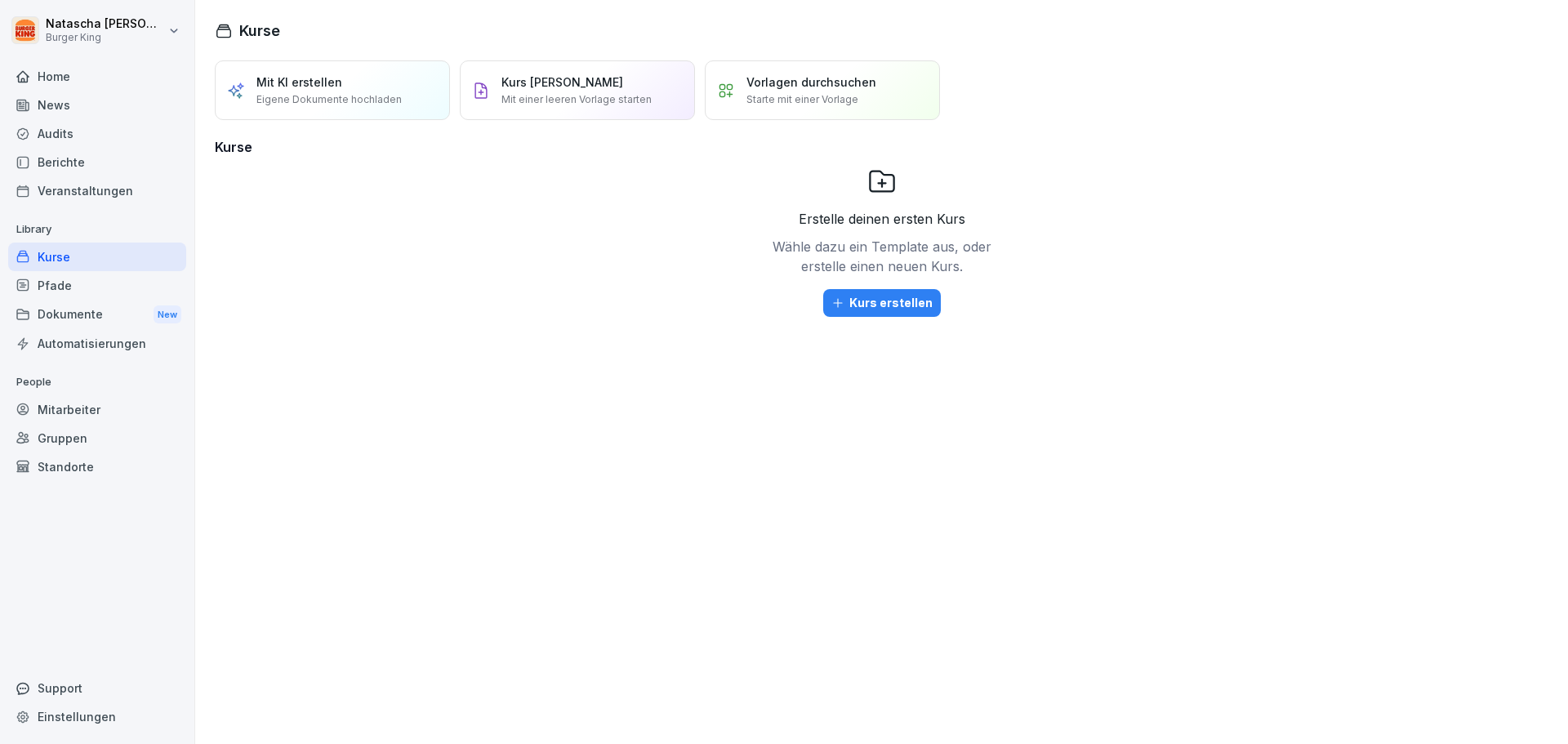
click at [50, 255] on div "Kurse" at bounding box center [97, 257] width 178 height 29
click at [69, 76] on div "Home" at bounding box center [97, 76] width 178 height 29
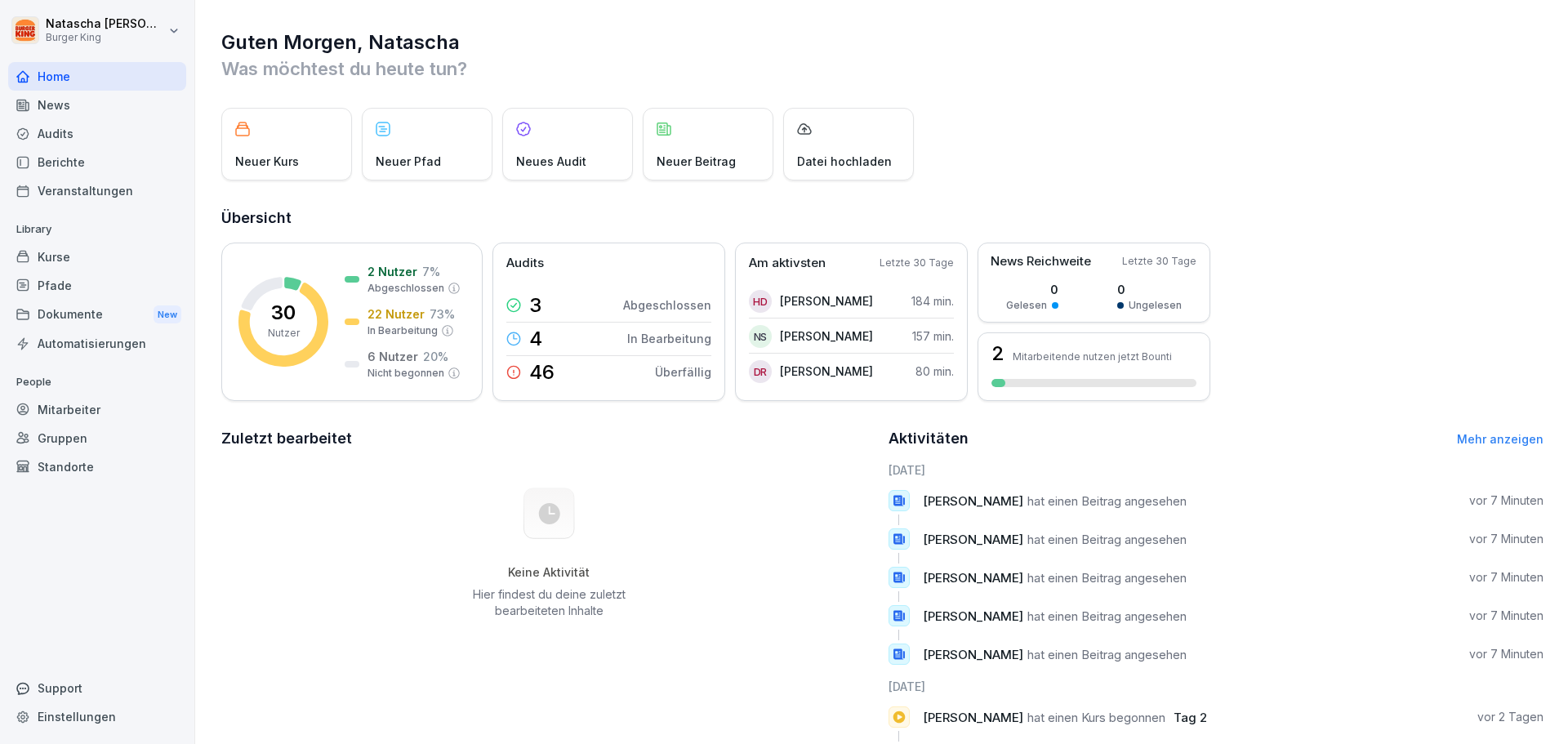
click at [64, 111] on div "News" at bounding box center [97, 105] width 178 height 29
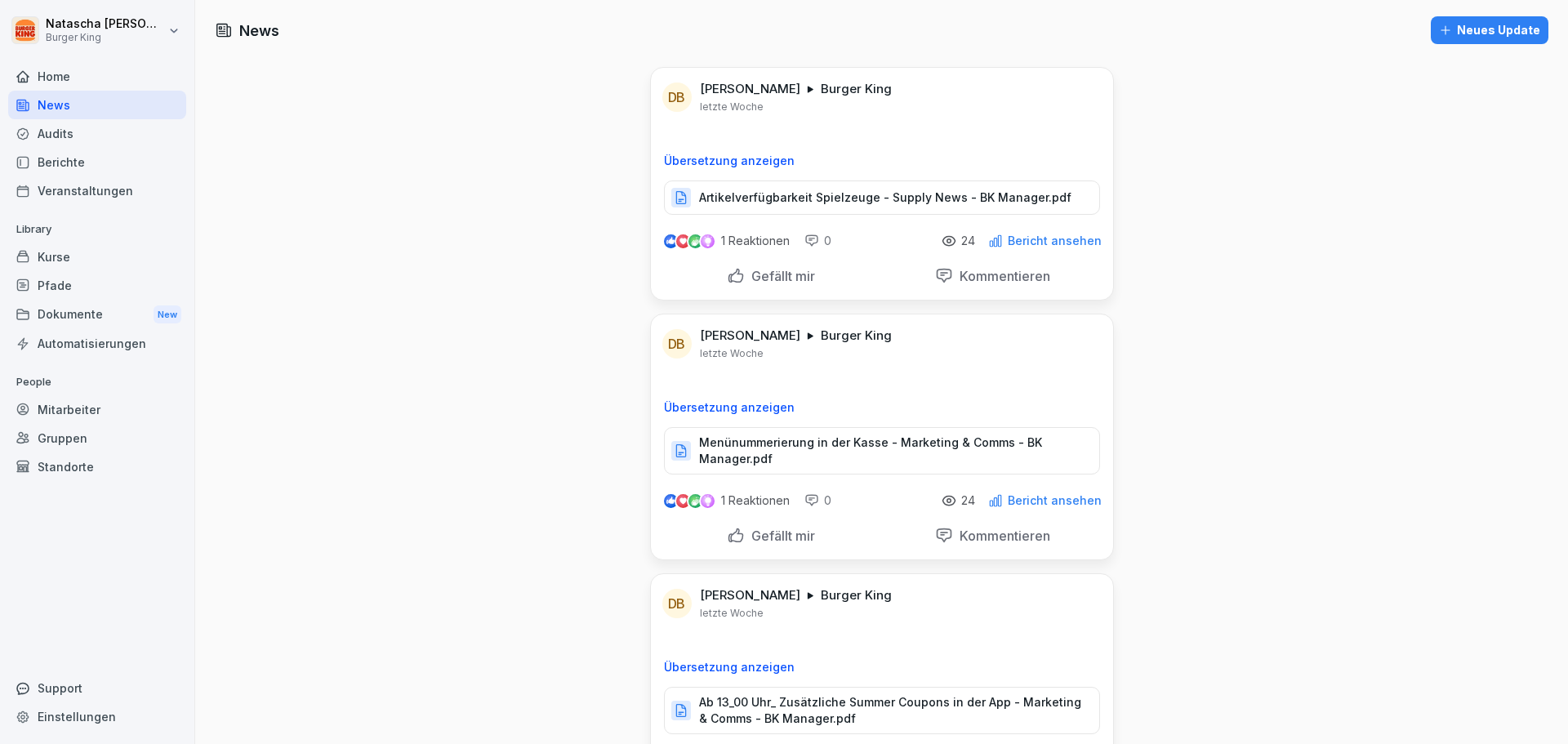
click at [60, 27] on html "[PERSON_NAME] Burger King Home News Audits Berichte Veranstaltungen Library Kur…" at bounding box center [784, 372] width 1568 height 744
click at [113, 72] on div "Einstellungen" at bounding box center [104, 73] width 162 height 30
select select "**"
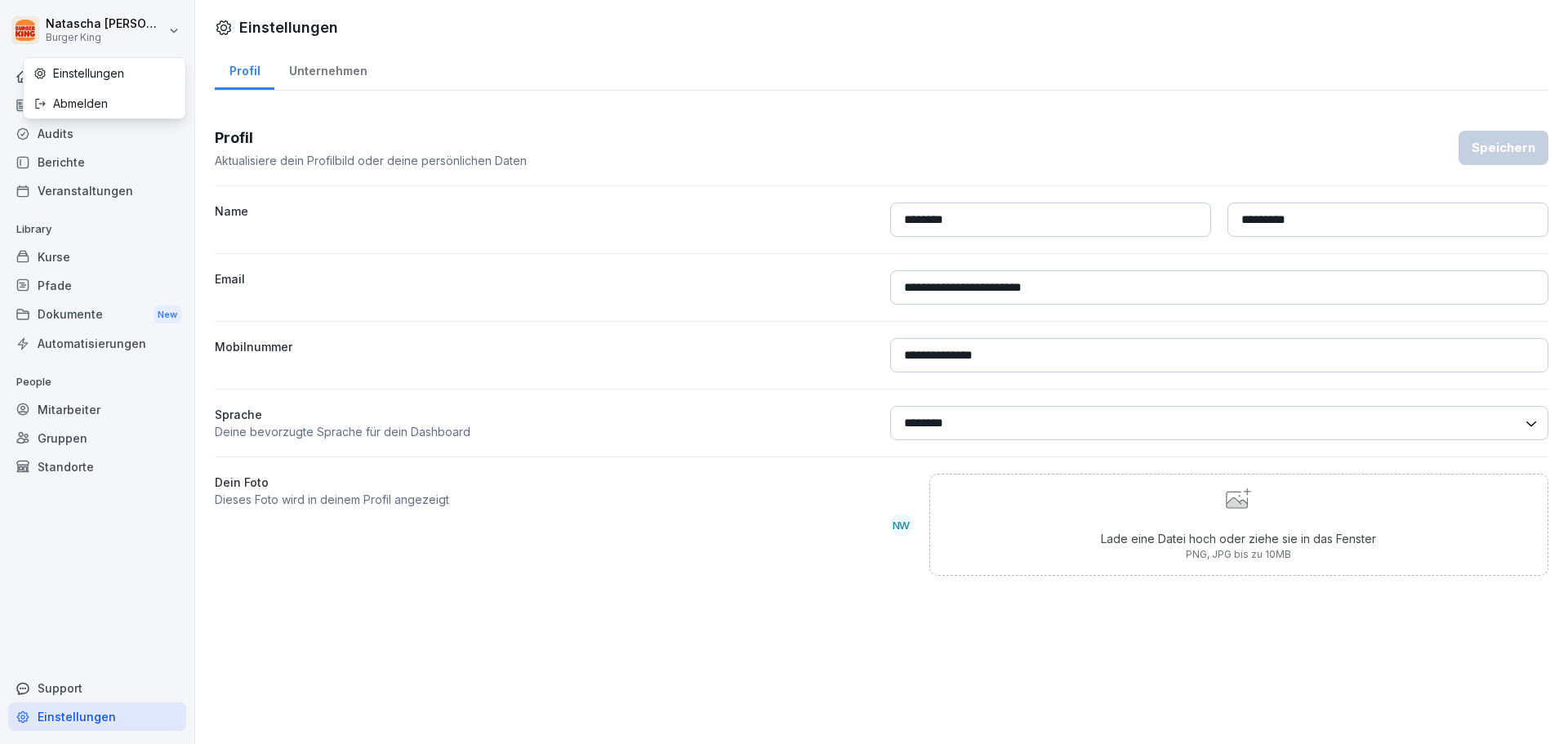
click at [104, 31] on html "**********" at bounding box center [784, 372] width 1568 height 744
click at [109, 73] on div "Einstellungen" at bounding box center [104, 73] width 162 height 30
click at [65, 86] on div "Home" at bounding box center [97, 76] width 178 height 29
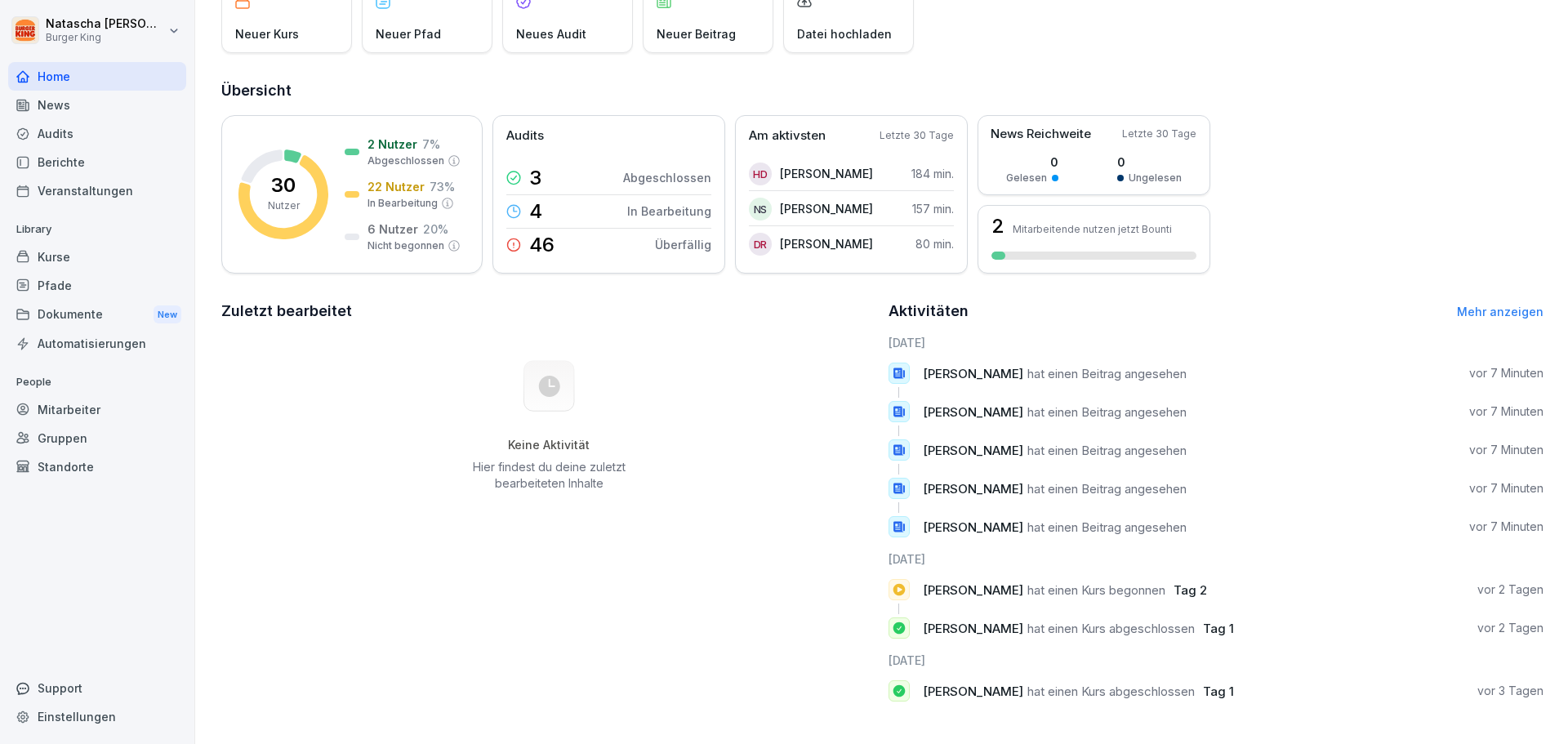
scroll to position [111, 0]
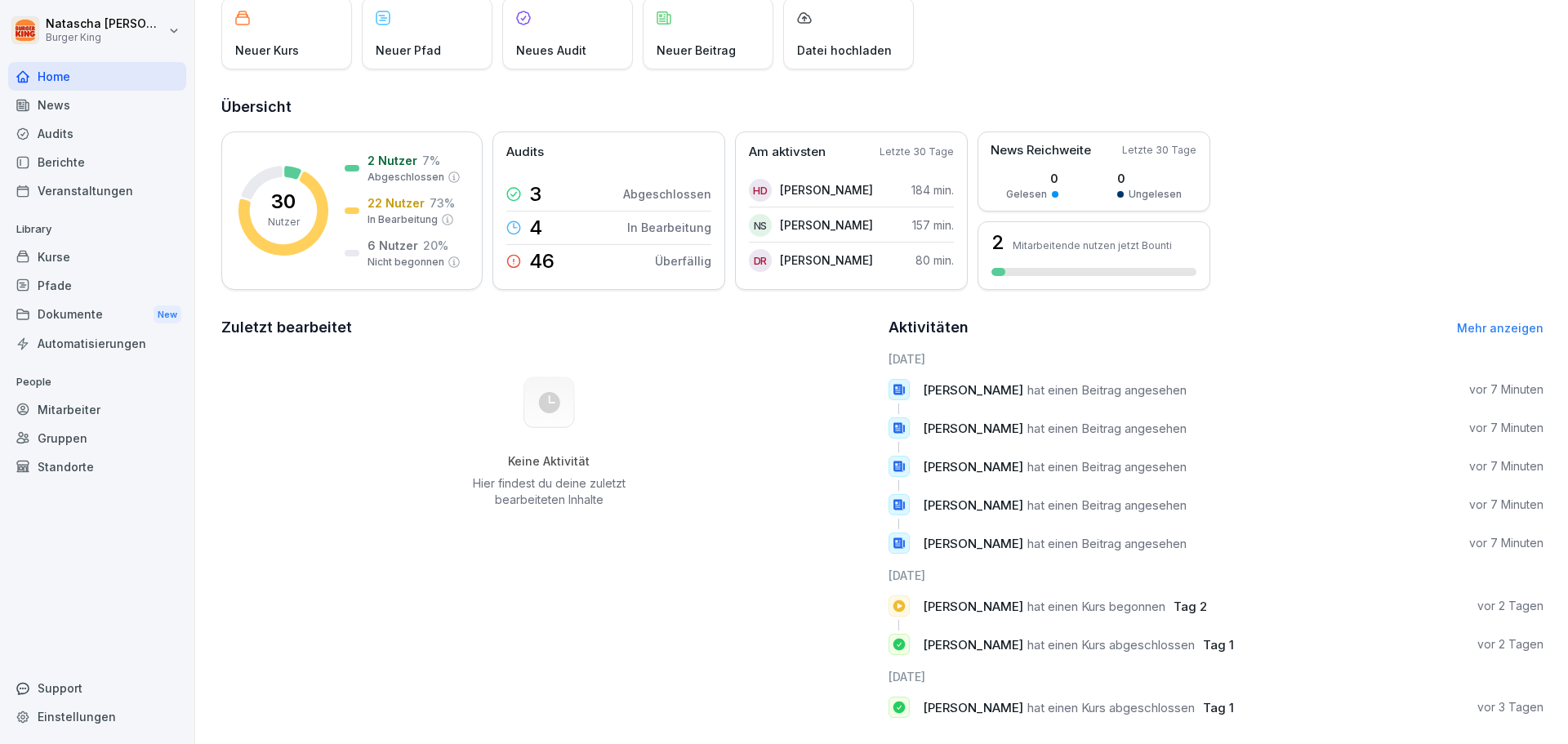
click at [87, 312] on div "Dokumente New" at bounding box center [97, 315] width 178 height 30
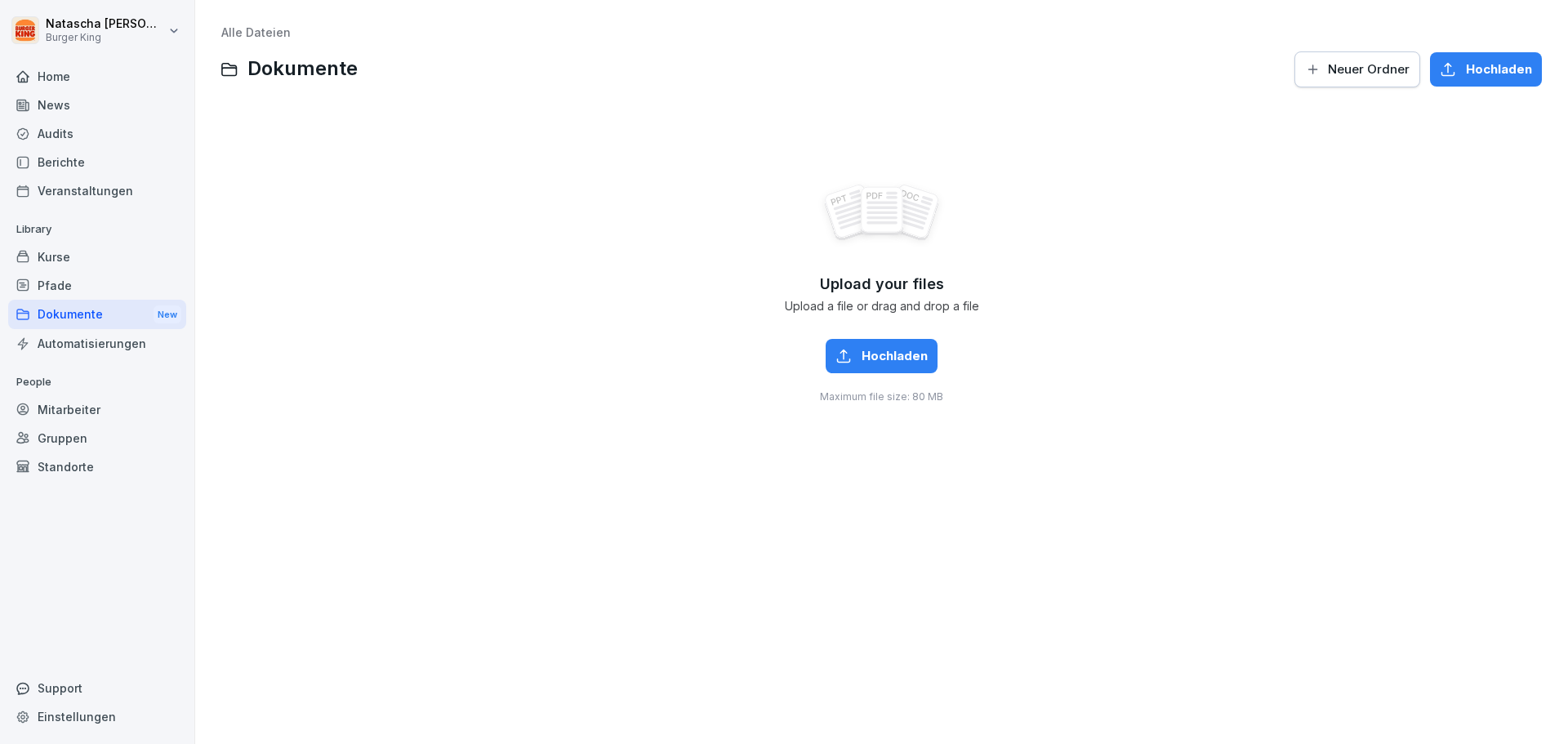
click at [80, 29] on html "[PERSON_NAME] Burger King Home News Audits Berichte Veranstaltungen Library Kur…" at bounding box center [784, 372] width 1568 height 744
click at [82, 31] on html "[PERSON_NAME] Burger King Home News Audits Berichte Veranstaltungen Library Kur…" at bounding box center [784, 372] width 1568 height 744
